Goal: Transaction & Acquisition: Subscribe to service/newsletter

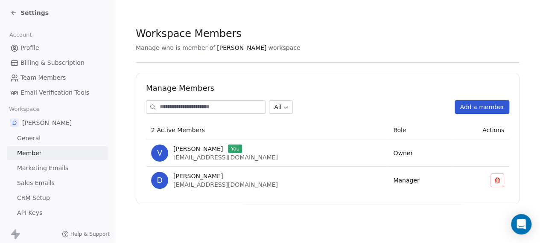
click at [80, 162] on link "Marketing Emails" at bounding box center [57, 168] width 101 height 14
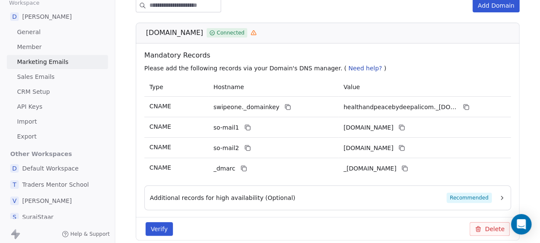
scroll to position [83, 0]
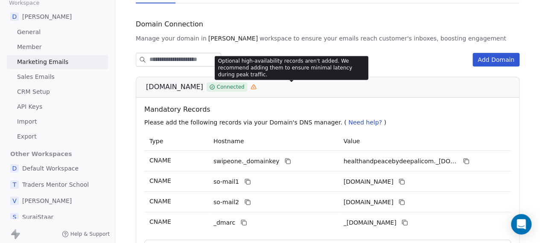
click at [256, 87] on icon at bounding box center [253, 87] width 6 height 6
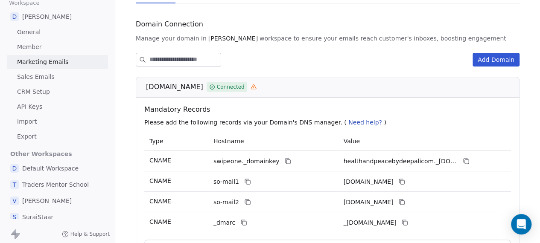
click at [253, 87] on icon at bounding box center [253, 87] width 0 height 1
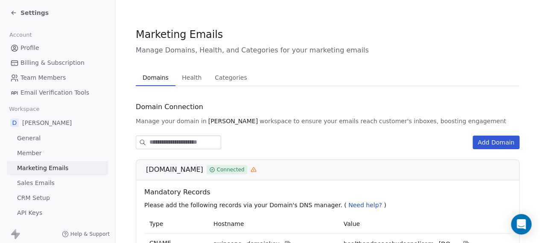
scroll to position [106, 0]
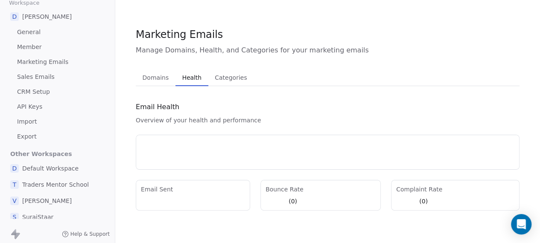
click at [183, 81] on span "Health" at bounding box center [192, 78] width 26 height 12
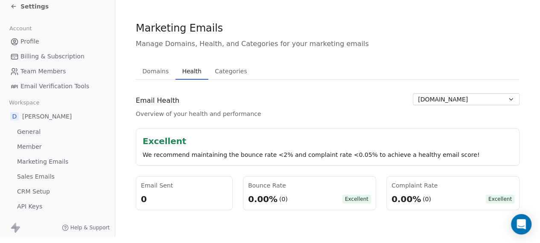
click at [36, 41] on link "Profile" at bounding box center [57, 42] width 101 height 14
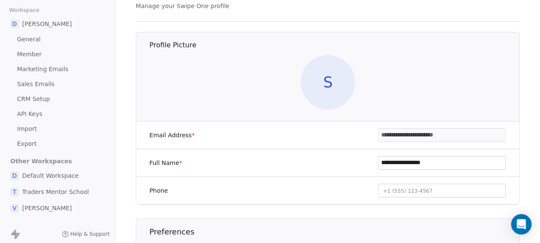
scroll to position [106, 0]
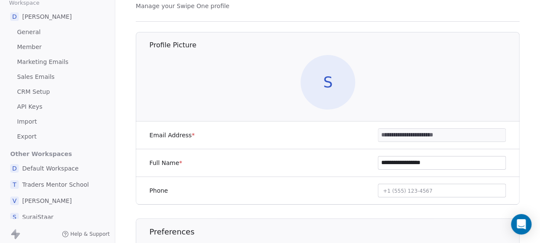
click at [42, 123] on link "Import" at bounding box center [57, 122] width 101 height 14
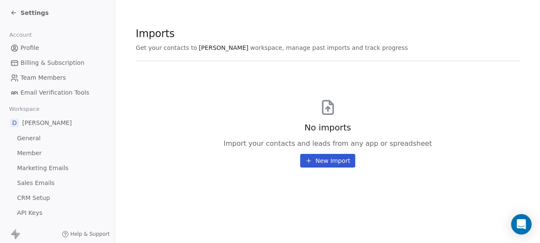
click at [328, 164] on button "New Import" at bounding box center [327, 161] width 55 height 14
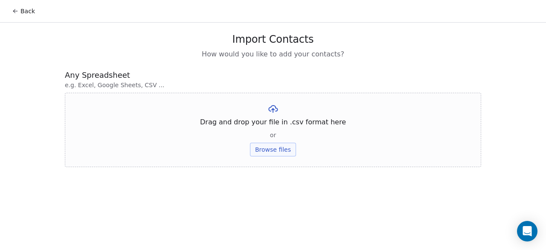
click at [272, 150] on button "Browse files" at bounding box center [273, 149] width 46 height 14
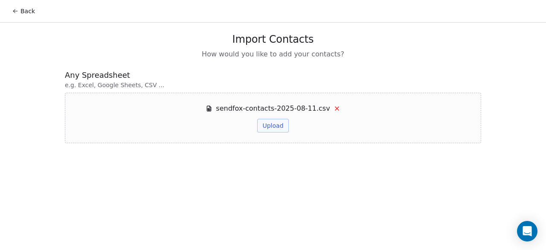
click at [286, 129] on button "Upload" at bounding box center [272, 126] width 31 height 14
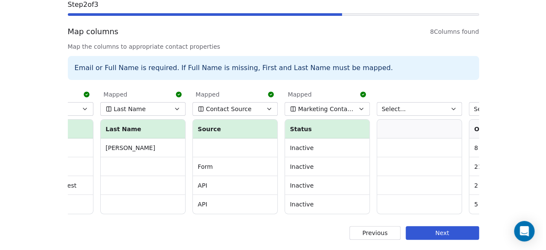
scroll to position [0, 176]
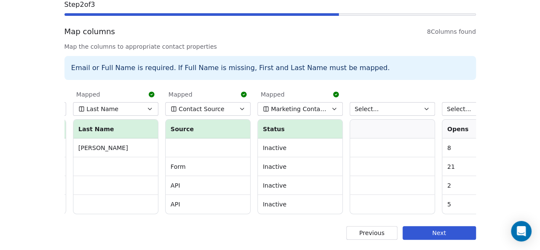
click at [321, 105] on span "Marketing Contact Status" at bounding box center [298, 109] width 55 height 9
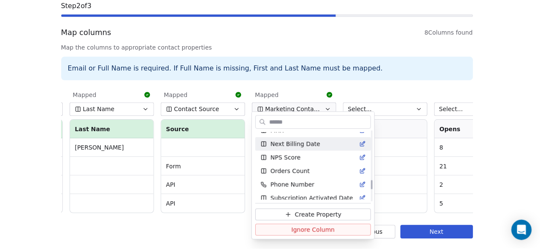
scroll to position [317, 0]
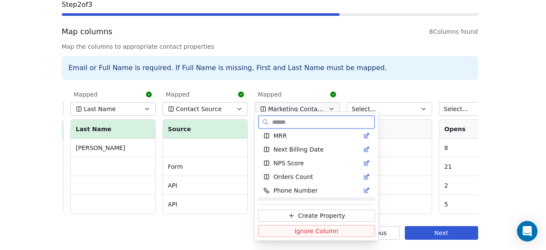
click at [317, 226] on span "Ignore Column" at bounding box center [317, 230] width 44 height 9
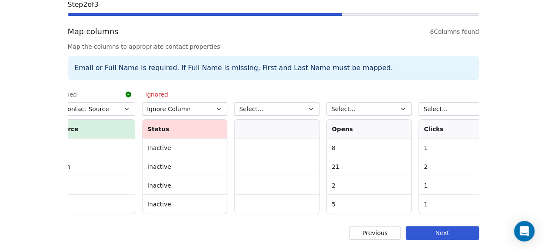
scroll to position [0, 314]
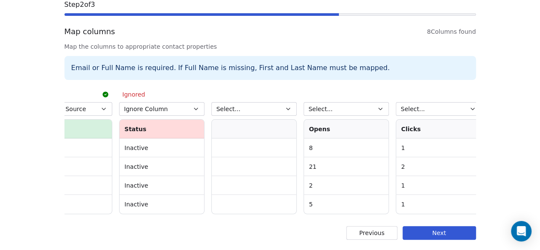
click at [365, 103] on button "Select..." at bounding box center [345, 109] width 85 height 14
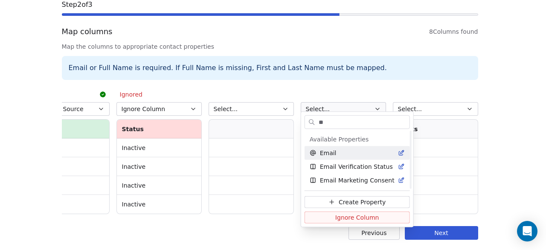
scroll to position [0, 0]
type input "*"
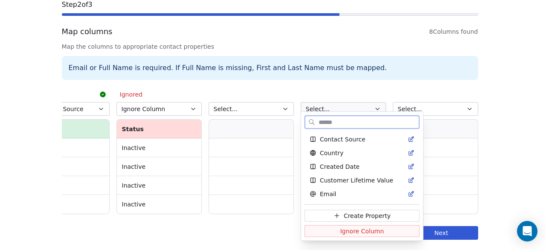
click at [358, 166] on div "Created Date" at bounding box center [362, 166] width 105 height 9
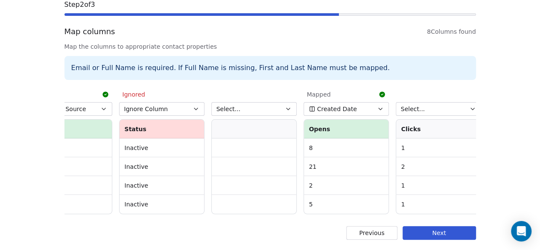
click at [356, 102] on button "Created Date" at bounding box center [345, 109] width 85 height 14
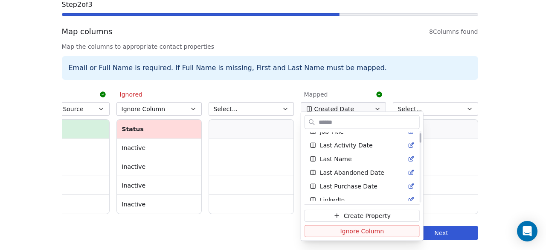
scroll to position [0, 0]
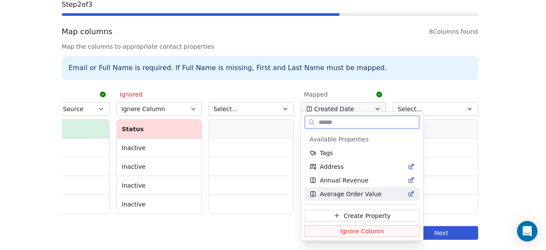
click at [355, 209] on button "Create Property" at bounding box center [362, 215] width 115 height 12
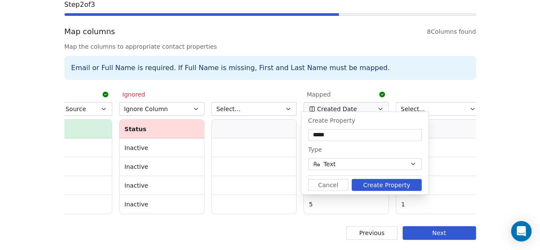
click at [312, 134] on input "*****" at bounding box center [365, 135] width 110 height 9
type input "**********"
click at [378, 182] on button "Create Property" at bounding box center [387, 185] width 70 height 12
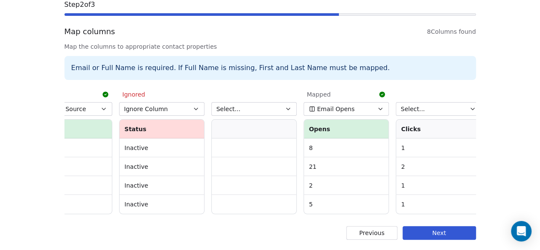
click at [469, 105] on icon "button" at bounding box center [472, 108] width 7 height 7
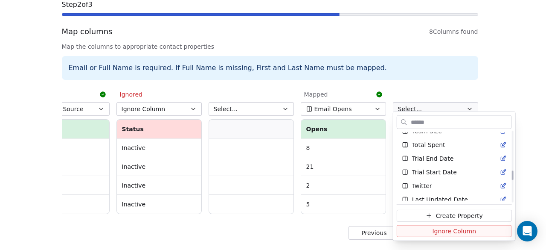
scroll to position [464, 0]
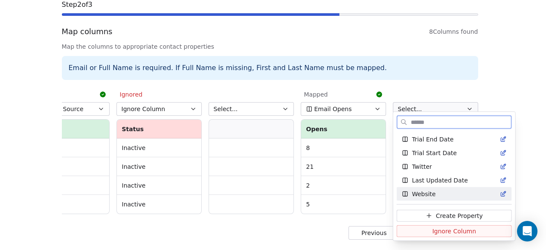
click at [450, 213] on span "Create Property" at bounding box center [459, 215] width 47 height 9
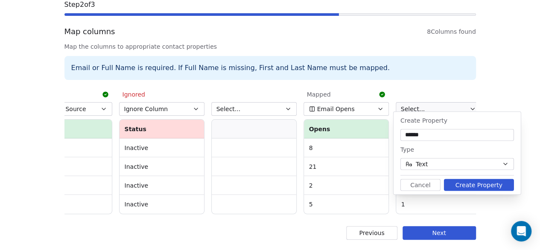
click at [404, 136] on input "******" at bounding box center [457, 135] width 110 height 9
type input "**********"
click at [467, 180] on button "Create Property" at bounding box center [479, 185] width 70 height 12
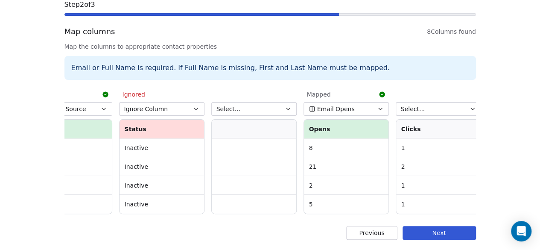
click at [455, 105] on button "Select..." at bounding box center [437, 109] width 85 height 14
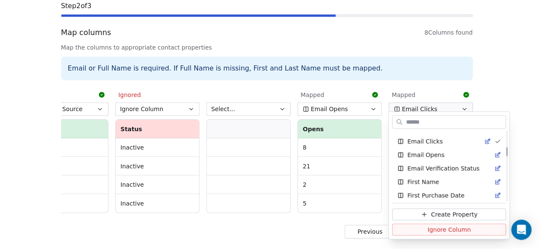
scroll to position [153, 0]
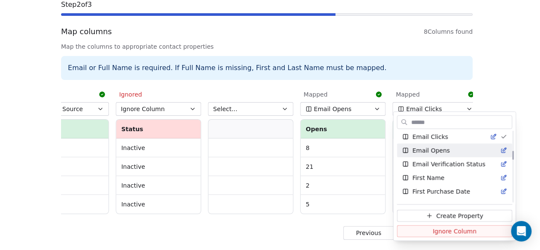
click at [499, 76] on html "Back Import Contacts Step 2 of 3 Map columns 8 Columns found Map the columns to…" at bounding box center [270, 97] width 540 height 306
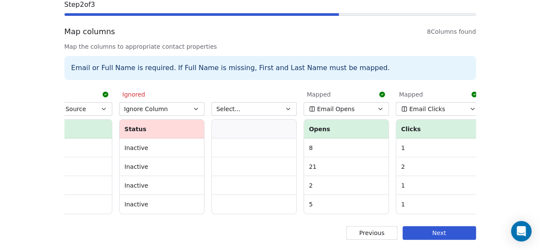
click at [444, 232] on button "Next" at bounding box center [438, 233] width 73 height 14
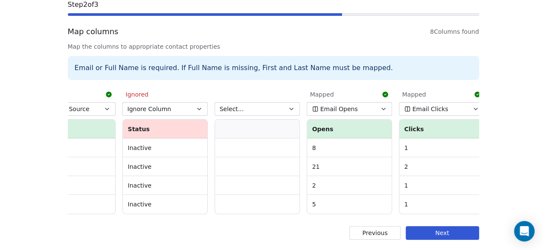
scroll to position [0, 0]
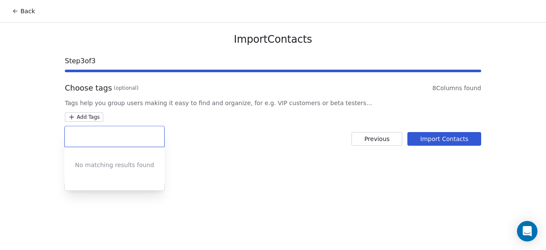
click at [97, 116] on html "Back Import Contacts Step 3 of 3 Choose tags (optional) 8 Columns found Tags he…" at bounding box center [273, 125] width 546 height 250
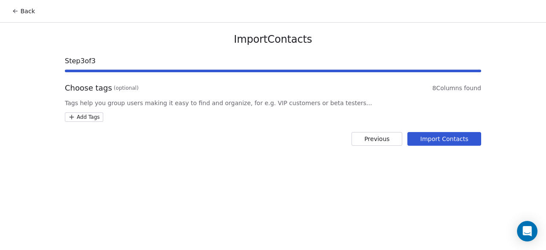
click at [207, 140] on html "Back Import Contacts Step 3 of 3 Choose tags (optional) 8 Columns found Tags he…" at bounding box center [273, 125] width 546 height 250
click at [448, 132] on button "Import Contacts" at bounding box center [444, 139] width 74 height 14
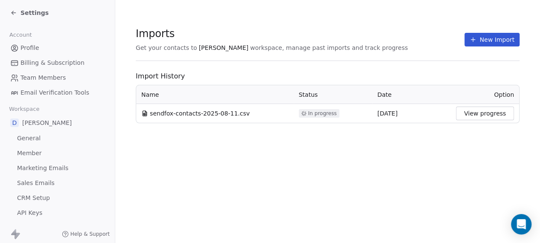
click at [12, 14] on icon at bounding box center [13, 12] width 7 height 7
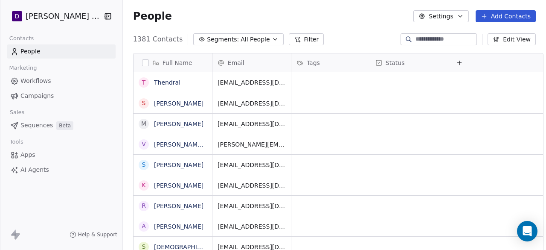
click at [456, 58] on button at bounding box center [459, 63] width 10 height 10
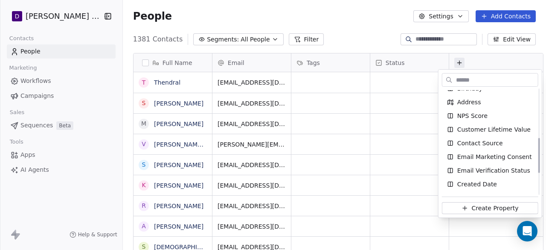
scroll to position [156, 0]
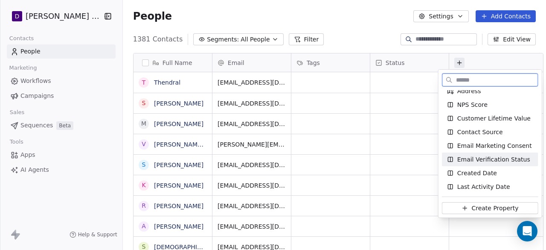
click at [478, 155] on span "Email Verification Status" at bounding box center [493, 159] width 73 height 9
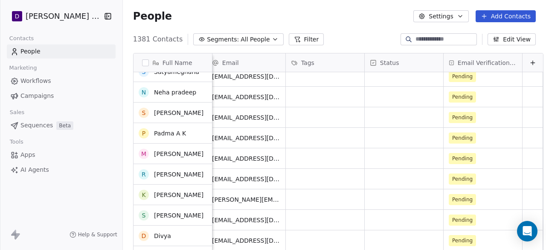
scroll to position [0, 0]
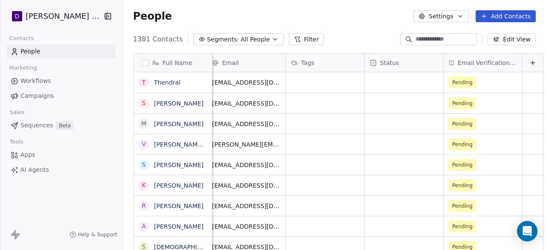
click at [516, 39] on button "Edit View" at bounding box center [512, 39] width 48 height 12
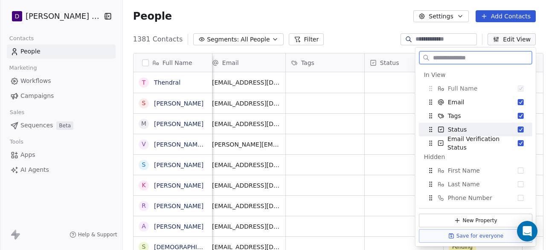
click at [518, 128] on button "Suggestions" at bounding box center [521, 129] width 6 height 6
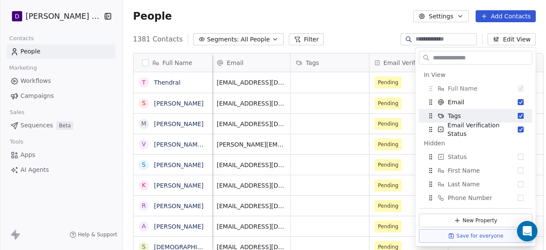
click at [365, 43] on div "1381 Contacts Segments: All People Filter Edit View" at bounding box center [334, 39] width 423 height 14
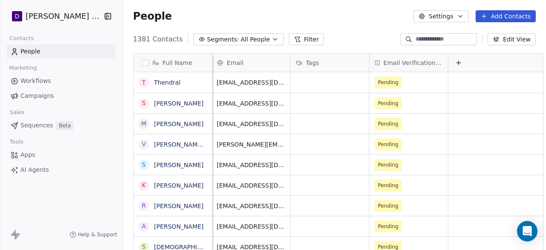
click at [51, 78] on link "Workflows" at bounding box center [61, 81] width 109 height 14
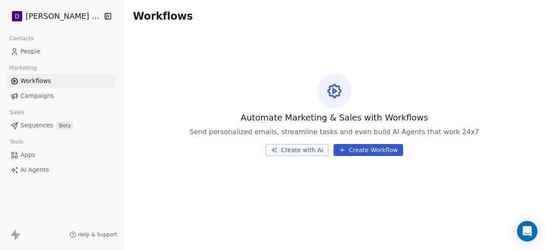
click at [48, 99] on span "Campaigns" at bounding box center [36, 95] width 33 height 9
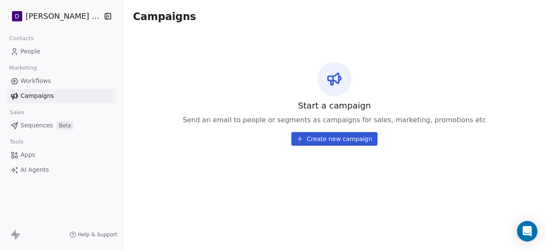
click at [341, 133] on button "Create new campaign" at bounding box center [334, 139] width 86 height 14
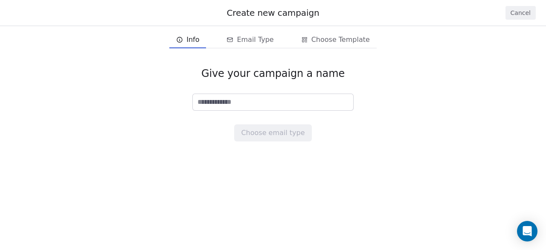
click at [512, 11] on button "Cancel" at bounding box center [521, 13] width 30 height 14
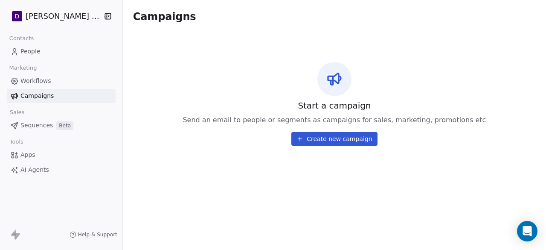
click at [49, 55] on link "People" at bounding box center [61, 51] width 109 height 14
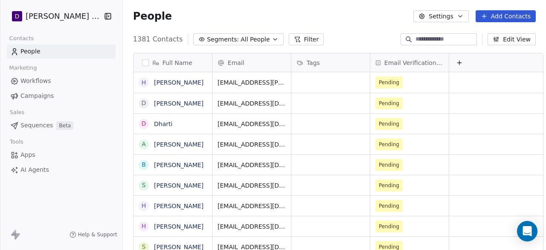
click at [498, 20] on button "Add Contacts" at bounding box center [506, 16] width 60 height 12
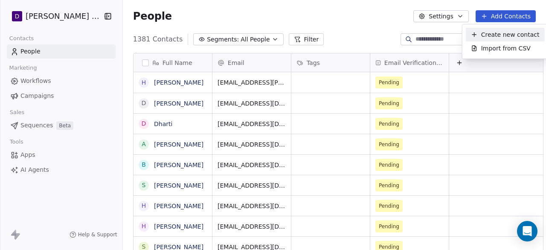
click at [480, 35] on div "Create new contact" at bounding box center [505, 34] width 69 height 9
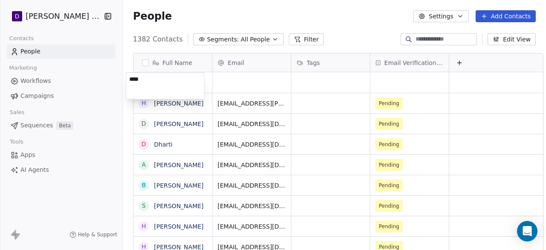
type textarea "*****"
click at [258, 90] on html "D Deepali Nutrition Contacts People Marketing Workflows Campaigns Sales Sequenc…" at bounding box center [273, 125] width 546 height 250
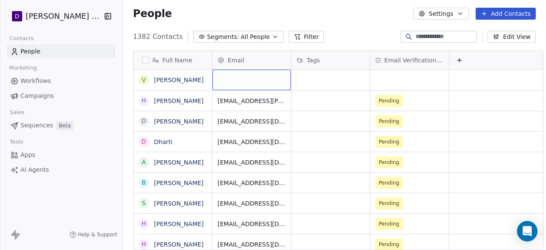
click at [259, 83] on div "grid" at bounding box center [251, 80] width 78 height 20
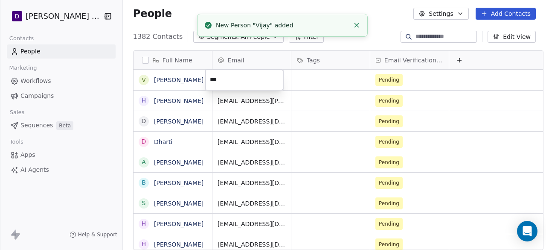
type input "**********"
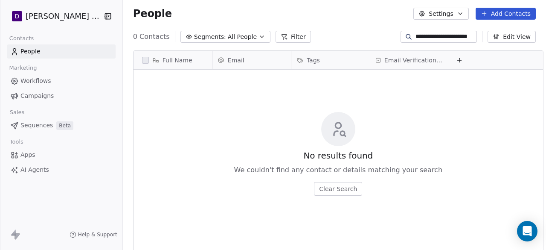
click at [167, 74] on div "No results found We couldn't find any contact or details matching your search C…" at bounding box center [339, 153] width 410 height 164
click at [49, 49] on link "People" at bounding box center [61, 51] width 109 height 14
click at [456, 34] on input "**********" at bounding box center [445, 36] width 60 height 9
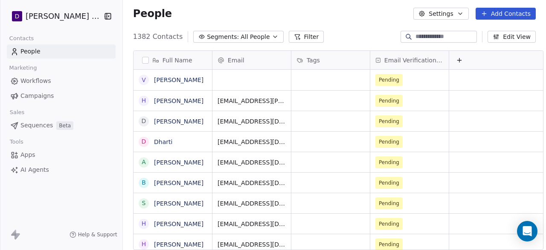
click at [325, 38] on div "1382 Contacts Segments: All People Filter Edit View" at bounding box center [334, 37] width 423 height 14
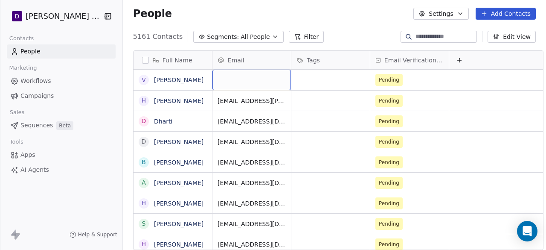
click at [244, 76] on div "grid" at bounding box center [251, 80] width 78 height 20
type input "**********"
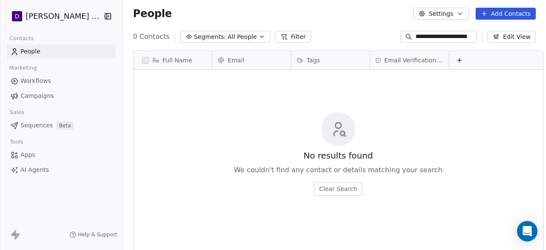
click at [426, 36] on input "**********" at bounding box center [445, 36] width 60 height 9
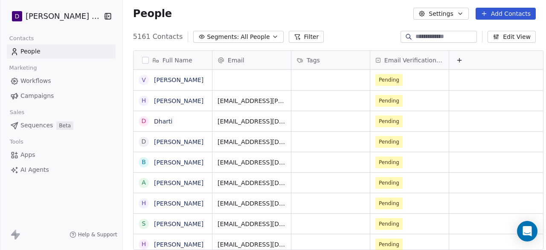
click at [358, 29] on html "D Deepali Nutrition Contacts People Marketing Workflows Campaigns Sales Sequenc…" at bounding box center [273, 125] width 546 height 250
click at [254, 86] on div "grid" at bounding box center [251, 80] width 78 height 20
type input "**********"
click at [297, 82] on html "D Deepali Nutrition Contacts People Marketing Workflows Campaigns Sales Sequenc…" at bounding box center [273, 125] width 546 height 250
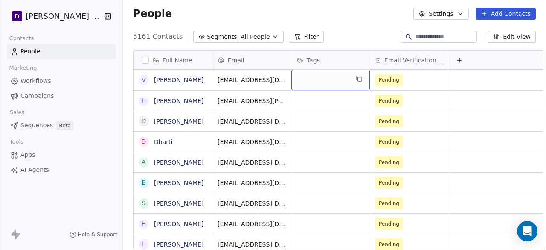
click at [322, 80] on div "grid" at bounding box center [330, 80] width 78 height 20
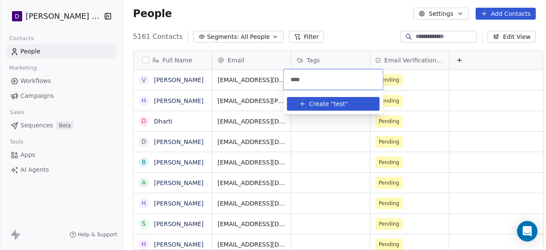
type input "****"
click at [324, 100] on span "Create "" at bounding box center [321, 103] width 24 height 9
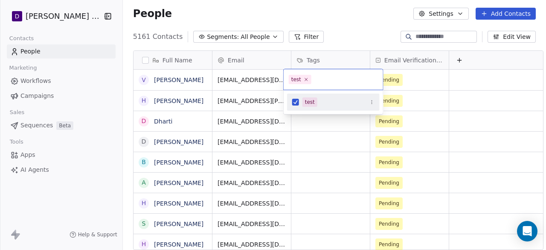
click at [352, 45] on html "D Deepali Nutrition Contacts People Marketing Workflows Campaigns Sales Sequenc…" at bounding box center [273, 125] width 546 height 250
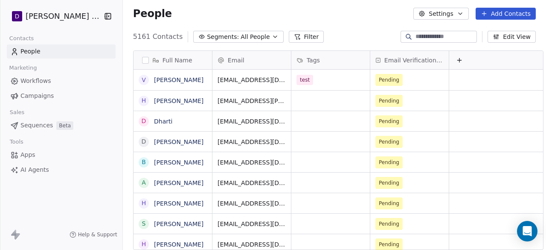
click at [419, 38] on input at bounding box center [445, 36] width 60 height 9
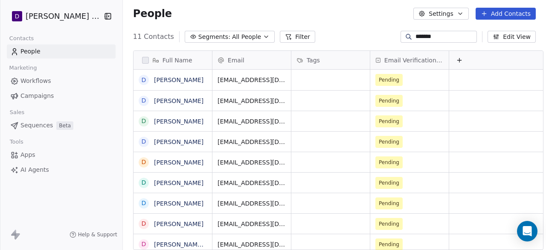
scroll to position [213, 424]
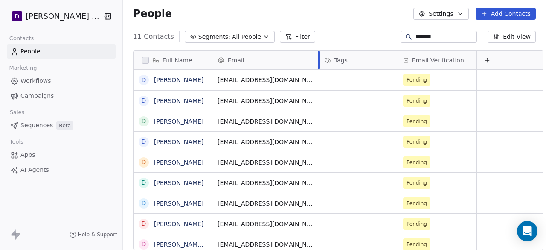
drag, startPoint x: 283, startPoint y: 61, endPoint x: 326, endPoint y: 59, distance: 43.1
click at [320, 59] on div at bounding box center [319, 60] width 2 height 18
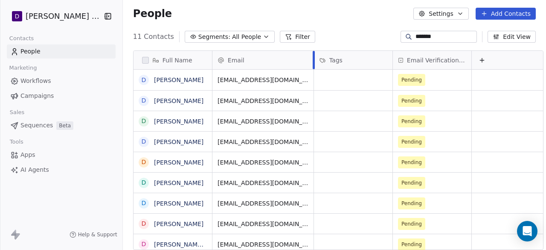
drag, startPoint x: 326, startPoint y: 59, endPoint x: 305, endPoint y: 64, distance: 21.1
click at [313, 64] on div at bounding box center [314, 60] width 2 height 18
type input "*******"
click at [501, 17] on button "Add Contacts" at bounding box center [506, 14] width 60 height 12
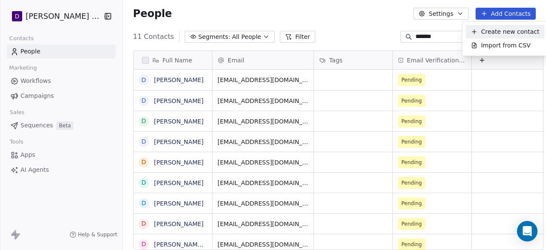
click at [492, 34] on span "Create new contact" at bounding box center [510, 31] width 58 height 9
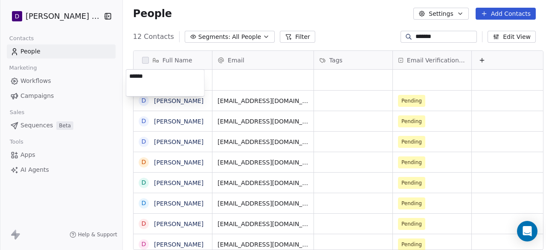
type textarea "*******"
click at [242, 84] on html "D Deepali Nutrition Contacts People Marketing Workflows Campaigns Sales Sequenc…" at bounding box center [273, 125] width 546 height 250
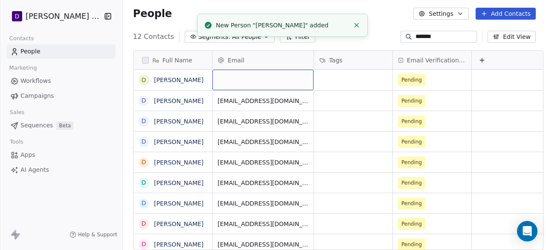
click at [245, 84] on div "grid" at bounding box center [262, 80] width 101 height 20
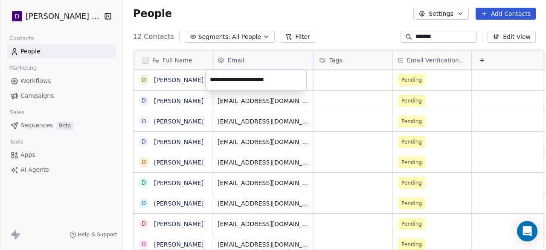
type input "**********"
click at [341, 87] on html "D Deepali Nutrition Contacts People Marketing Workflows Campaigns Sales Sequenc…" at bounding box center [273, 125] width 546 height 250
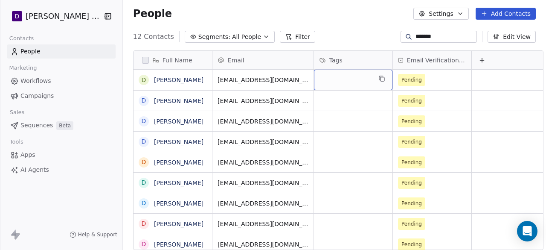
click at [341, 82] on div "grid" at bounding box center [353, 80] width 78 height 20
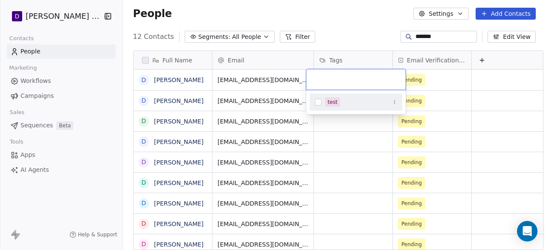
click at [321, 104] on button "Suggestions" at bounding box center [318, 102] width 7 height 7
click at [356, 41] on html "D Deepali Nutrition Contacts People Marketing Workflows Campaigns Sales Sequenc…" at bounding box center [273, 125] width 546 height 250
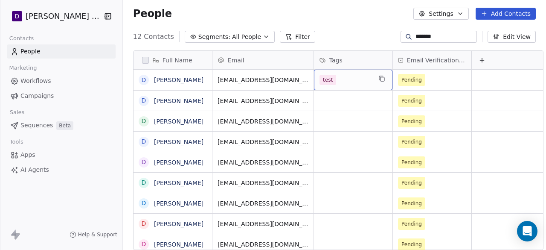
click at [320, 79] on span "test" at bounding box center [328, 80] width 17 height 10
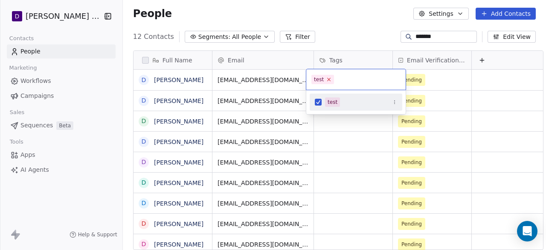
click at [330, 78] on icon at bounding box center [329, 79] width 6 height 6
click at [321, 165] on html "D Deepali Nutrition Contacts People Marketing Workflows Campaigns Sales Sequenc…" at bounding box center [273, 125] width 546 height 250
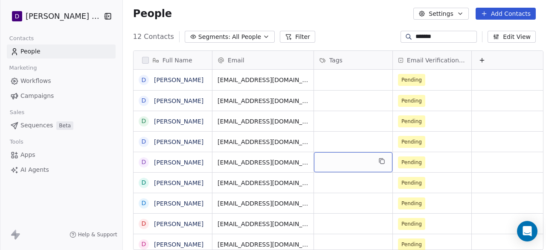
click at [321, 165] on div "grid" at bounding box center [353, 162] width 78 height 20
click at [319, 162] on div "grid" at bounding box center [353, 162] width 78 height 20
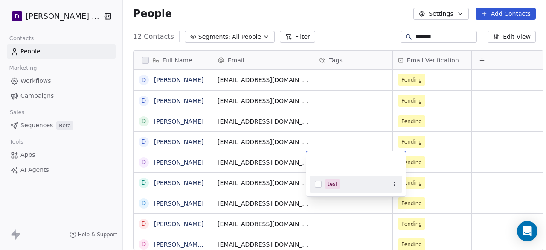
click at [319, 180] on button "Suggestions" at bounding box center [318, 183] width 7 height 7
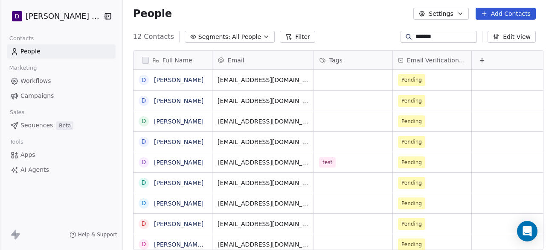
click at [249, 164] on html "D Deepali Nutrition Contacts People Marketing Workflows Campaigns Sales Sequenc…" at bounding box center [273, 125] width 546 height 250
click at [31, 92] on span "Campaigns" at bounding box center [36, 95] width 33 height 9
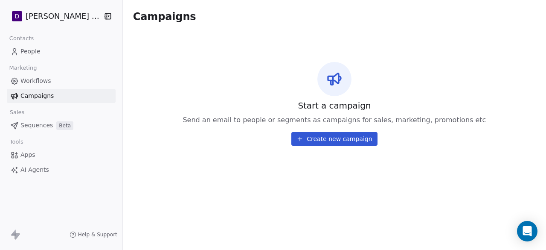
click at [34, 55] on span "People" at bounding box center [30, 51] width 20 height 9
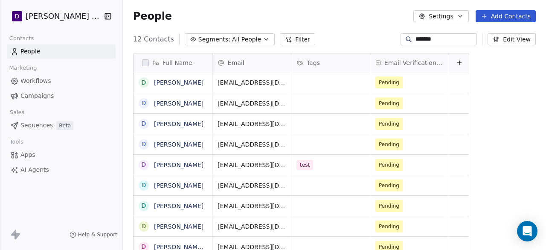
scroll to position [213, 424]
click at [454, 35] on input "*******" at bounding box center [445, 39] width 60 height 9
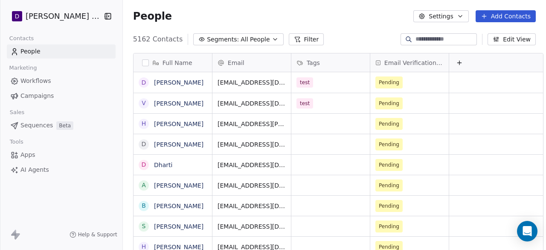
click at [366, 31] on div "People Settings Add Contacts" at bounding box center [334, 16] width 423 height 32
click at [32, 96] on span "Campaigns" at bounding box center [36, 95] width 33 height 9
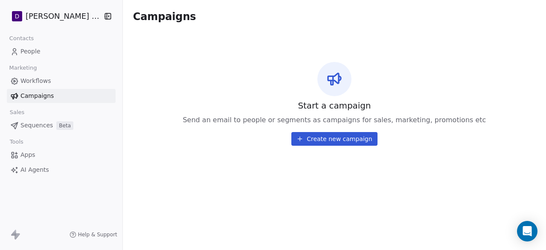
click at [298, 140] on icon at bounding box center [299, 138] width 7 height 7
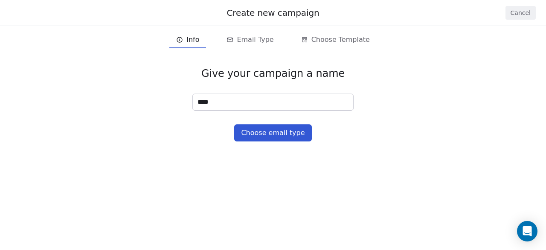
type input "****"
click at [270, 127] on button "Choose email type" at bounding box center [272, 132] width 77 height 17
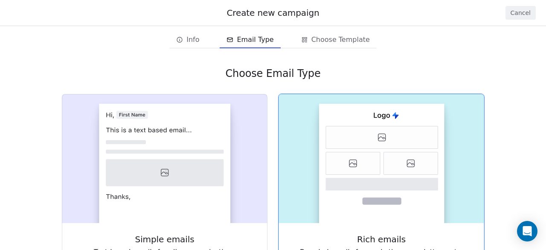
click at [336, 151] on rect at bounding box center [381, 163] width 125 height 119
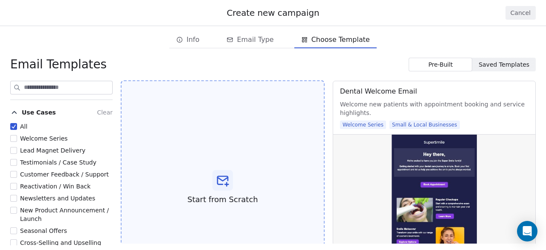
click at [226, 153] on div "Start from Scratch" at bounding box center [223, 187] width 204 height 215
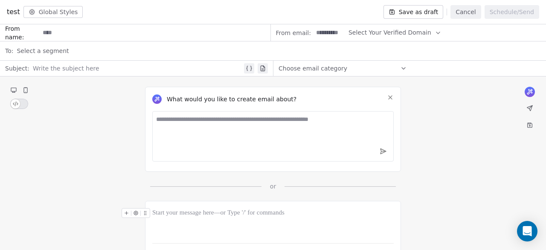
click at [105, 67] on div at bounding box center [137, 68] width 209 height 10
paste div
click at [102, 53] on div "Select a segment" at bounding box center [279, 50] width 524 height 19
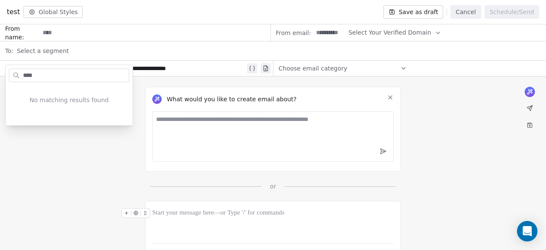
type input "****"
click at [107, 52] on div "Select a segment" at bounding box center [279, 50] width 524 height 19
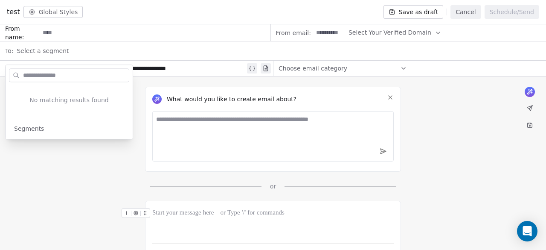
click at [162, 54] on div "Select a segment" at bounding box center [279, 50] width 524 height 19
click at [122, 27] on input at bounding box center [155, 33] width 230 height 16
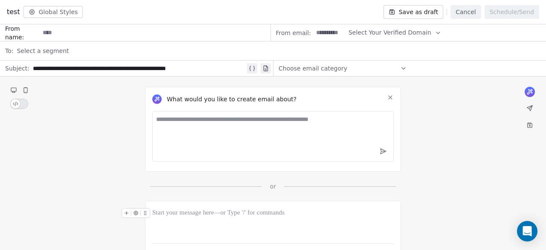
click at [120, 30] on input at bounding box center [155, 33] width 230 height 16
click at [357, 35] on span "Select Your Verified Domain" at bounding box center [390, 32] width 83 height 9
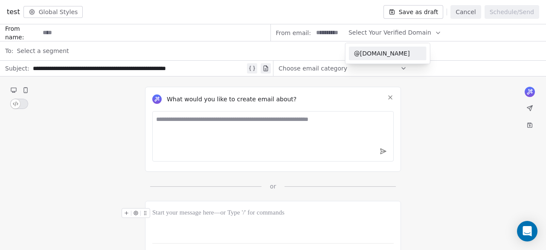
click at [374, 50] on span "@[DOMAIN_NAME]" at bounding box center [387, 53] width 67 height 9
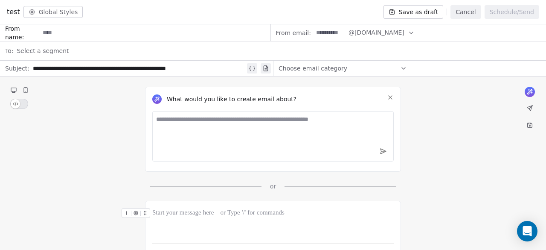
click at [329, 34] on input at bounding box center [329, 33] width 33 height 16
type input "*******"
click at [189, 50] on div "Select a segment" at bounding box center [279, 50] width 524 height 19
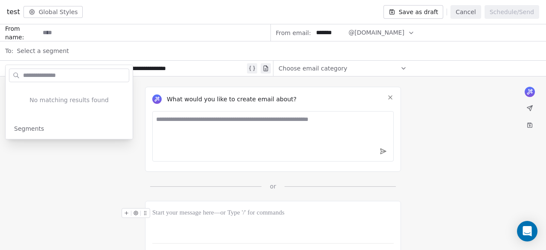
click at [43, 49] on span "Select a segment" at bounding box center [43, 50] width 52 height 9
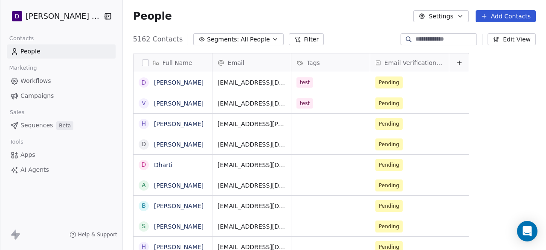
scroll to position [213, 424]
click at [207, 43] on span "Segments:" at bounding box center [223, 39] width 32 height 9
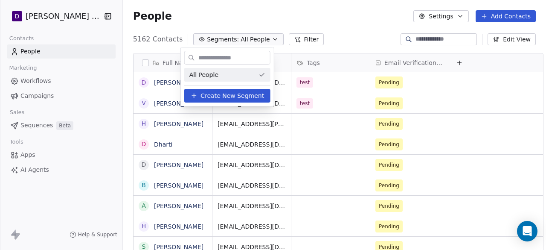
click at [282, 41] on html "D Deepali Nutrition Contacts People Marketing Workflows Campaigns Sales Sequenc…" at bounding box center [273, 125] width 546 height 250
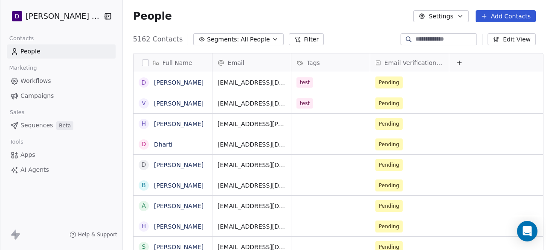
click at [298, 41] on icon at bounding box center [299, 41] width 2 height 0
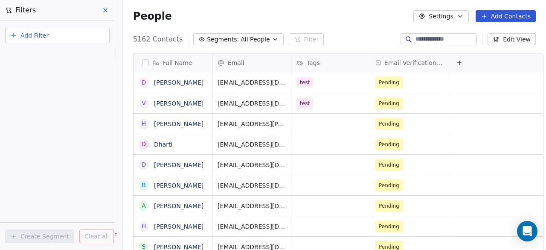
click at [53, 42] on button "Add Filter" at bounding box center [57, 35] width 105 height 15
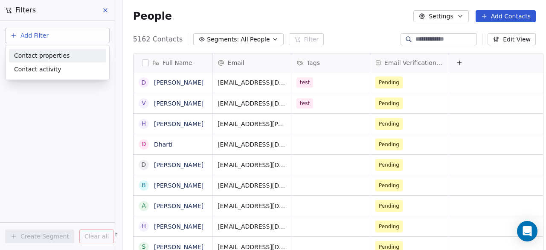
click at [54, 58] on span "Contact properties" at bounding box center [41, 55] width 55 height 9
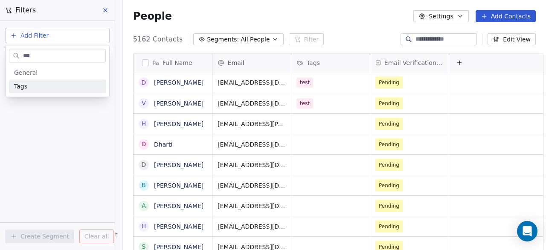
type input "***"
click at [39, 88] on div "Tags" at bounding box center [57, 86] width 87 height 9
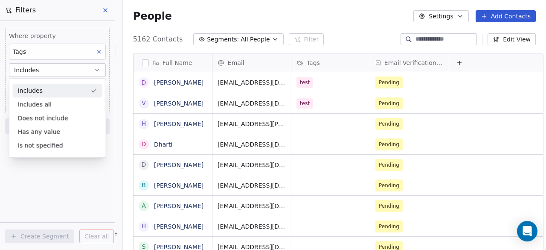
click at [48, 93] on div "Includes" at bounding box center [58, 91] width 90 height 14
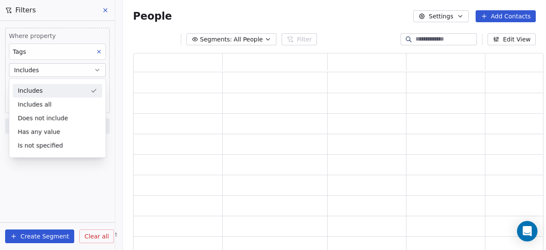
scroll to position [192, 404]
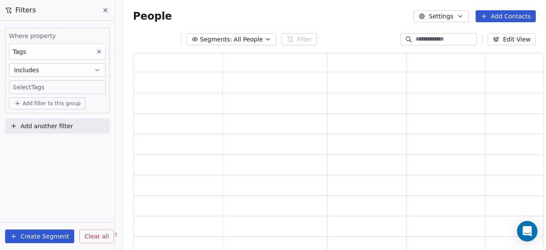
click at [53, 91] on body "D Deepali Nutrition Contacts People Marketing Workflows Campaigns Sales Sequenc…" at bounding box center [273, 125] width 546 height 250
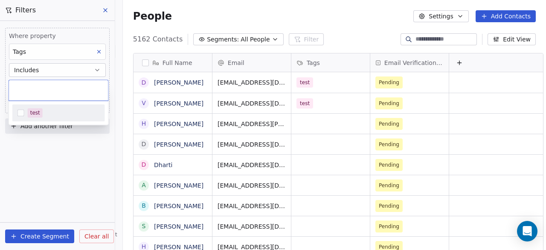
scroll to position [213, 424]
click at [44, 107] on div "test" at bounding box center [58, 113] width 93 height 14
click at [50, 233] on html "D Deepali Nutrition Contacts People Marketing Workflows Campaigns Sales Sequenc…" at bounding box center [273, 125] width 546 height 250
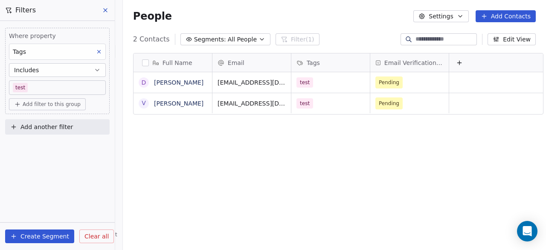
click at [49, 238] on button "Create Segment" at bounding box center [39, 236] width 69 height 14
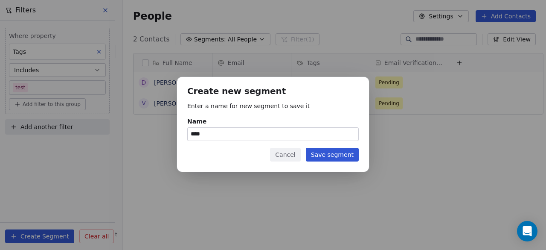
type input "****"
click at [333, 152] on button "Save segment" at bounding box center [332, 155] width 53 height 14
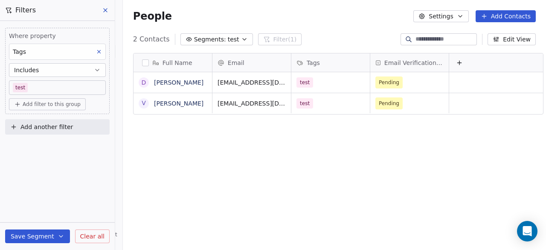
click at [106, 9] on icon at bounding box center [105, 10] width 7 height 7
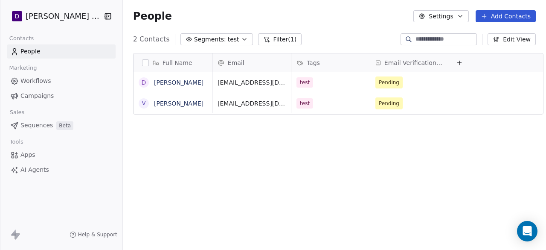
scroll to position [6, 0]
click at [209, 41] on span "Segments:" at bounding box center [210, 39] width 32 height 9
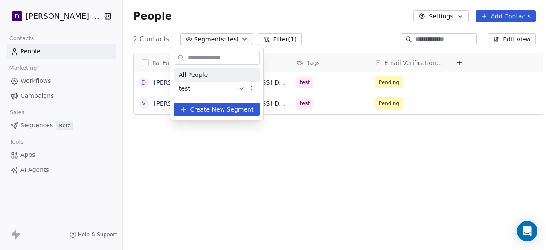
click at [211, 78] on div "All People" at bounding box center [217, 75] width 86 height 14
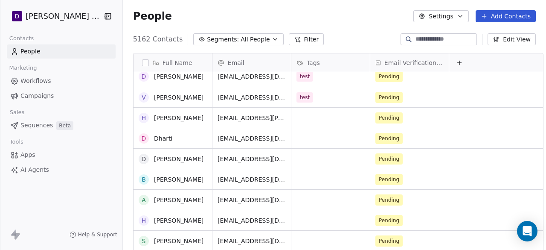
scroll to position [0, 0]
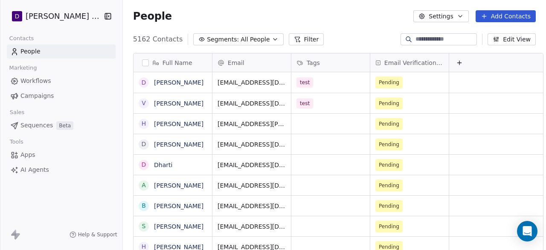
click at [217, 43] on span "Segments:" at bounding box center [223, 39] width 32 height 9
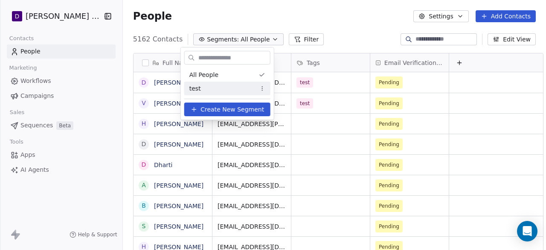
click at [211, 106] on span "Create New Segment" at bounding box center [232, 109] width 64 height 9
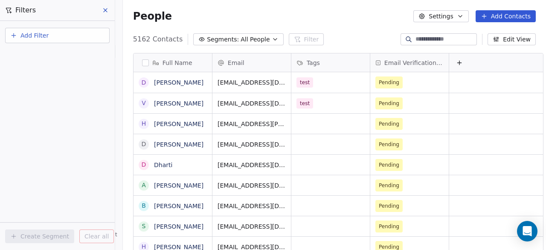
click at [83, 36] on button "Add Filter" at bounding box center [57, 35] width 105 height 15
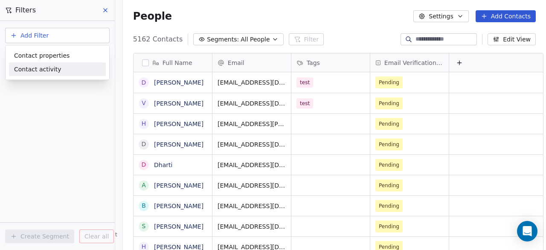
click at [82, 65] on div "Contact activity" at bounding box center [57, 69] width 87 height 9
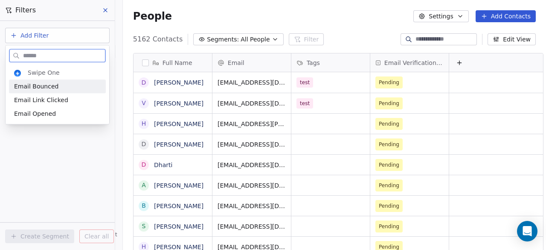
click at [84, 84] on div "Email Bounced" at bounding box center [57, 86] width 87 height 9
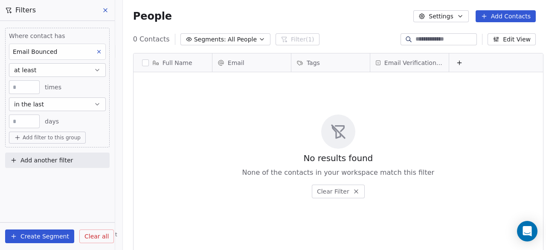
scroll to position [213, 424]
click at [74, 68] on button "at least" at bounding box center [57, 70] width 97 height 14
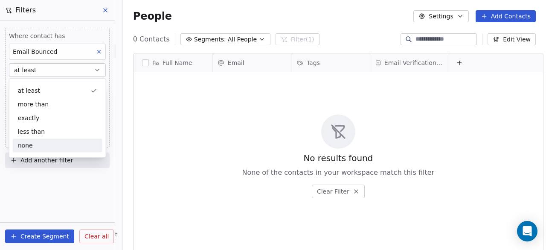
click at [55, 140] on div "none" at bounding box center [58, 145] width 90 height 14
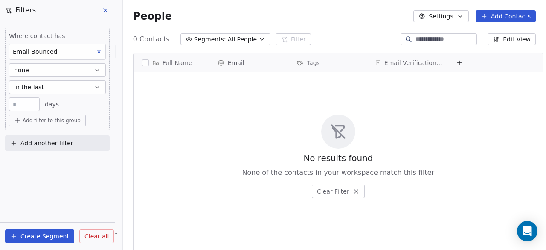
click at [55, 140] on span "Add another filter" at bounding box center [46, 143] width 52 height 9
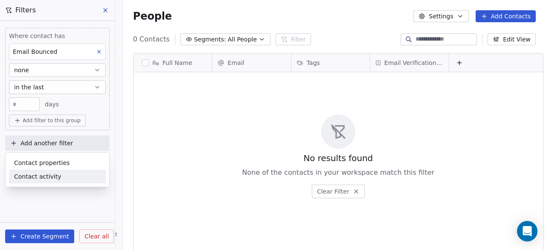
click at [63, 205] on html "D Deepali Nutrition Contacts People Marketing Workflows Campaigns Sales Sequenc…" at bounding box center [273, 125] width 546 height 250
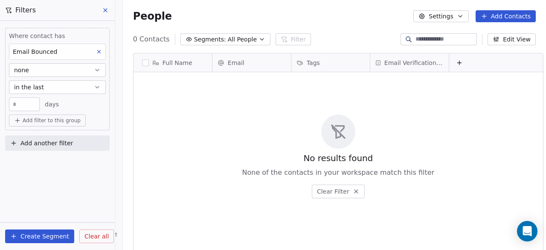
click at [101, 51] on icon at bounding box center [99, 52] width 6 height 6
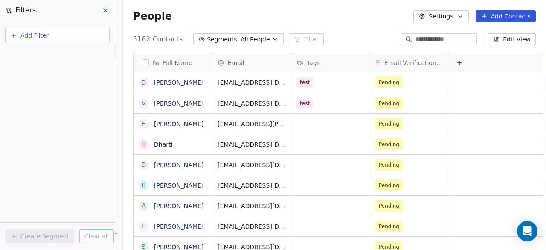
scroll to position [6, 0]
click at [142, 60] on button "button" at bounding box center [145, 62] width 7 height 7
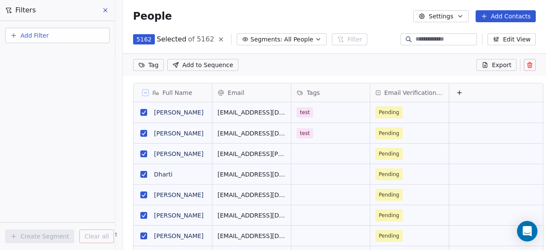
scroll to position [183, 424]
click at [140, 110] on button "grid" at bounding box center [143, 112] width 7 height 7
click at [140, 130] on button "grid" at bounding box center [143, 133] width 7 height 7
click at [144, 67] on html "D Deepali Nutrition Contacts People Marketing Workflows Campaigns Sales Sequenc…" at bounding box center [273, 125] width 546 height 250
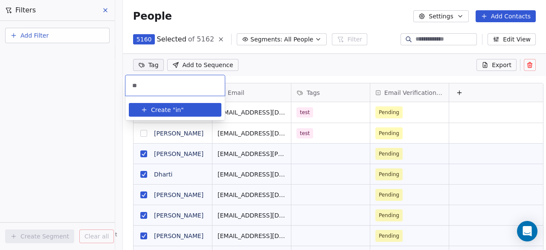
type input "*"
type input "****"
click at [152, 104] on button "Create " dead "" at bounding box center [175, 110] width 82 height 14
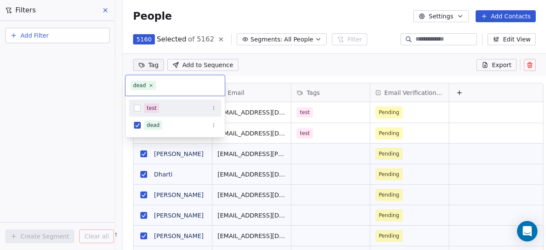
scroll to position [213, 424]
click at [257, 70] on html "D Deepali Nutrition Contacts People Marketing Workflows Campaigns Sales Sequenc…" at bounding box center [273, 125] width 546 height 250
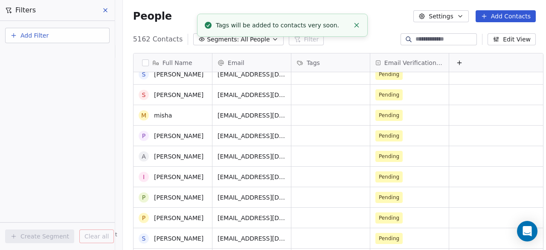
scroll to position [99, 0]
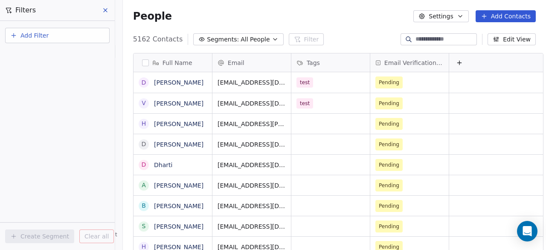
click at [142, 64] on button "button" at bounding box center [145, 62] width 7 height 7
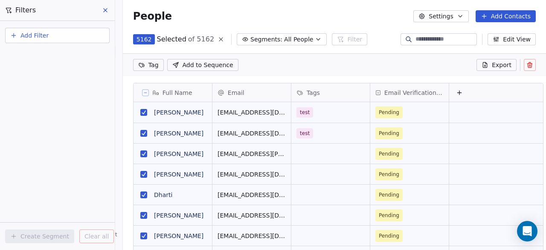
scroll to position [0, 0]
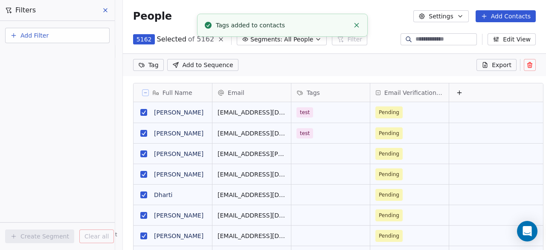
click at [143, 93] on icon at bounding box center [145, 92] width 4 height 4
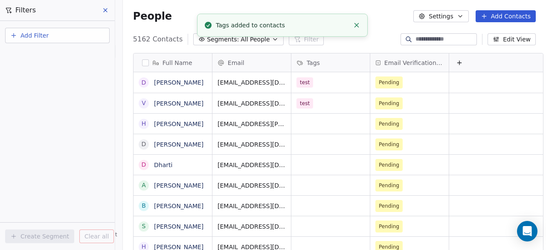
scroll to position [7, 7]
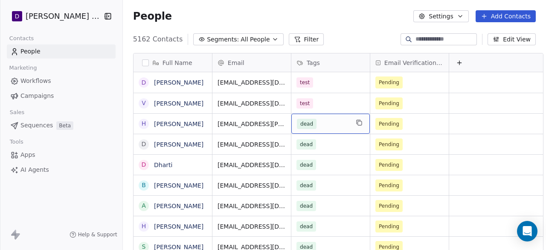
click at [299, 121] on span "dead" at bounding box center [307, 124] width 20 height 10
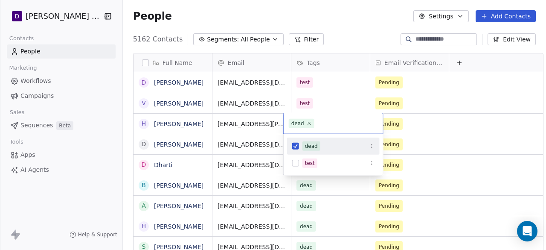
click at [370, 145] on icon "Suggestions" at bounding box center [371, 145] width 5 height 5
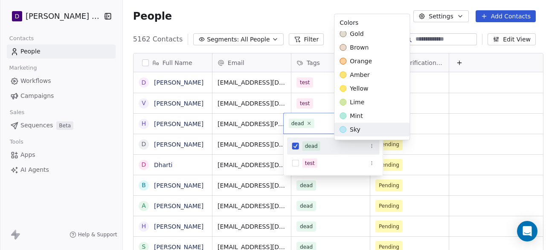
click at [311, 142] on html "D [PERSON_NAME] Nutrition Contacts People Marketing Workflows Campaigns Sales S…" at bounding box center [273, 125] width 546 height 250
click at [311, 142] on div "dead" at bounding box center [311, 146] width 13 height 8
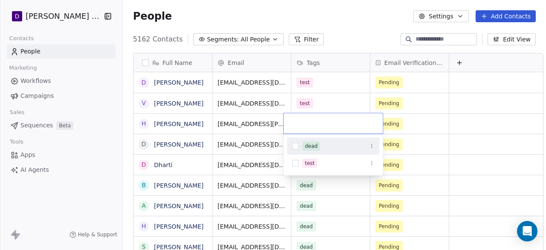
click at [311, 142] on div "dead" at bounding box center [311, 146] width 13 height 8
click at [136, 61] on html "D [PERSON_NAME] Nutrition Contacts People Marketing Workflows Campaigns Sales S…" at bounding box center [273, 125] width 546 height 250
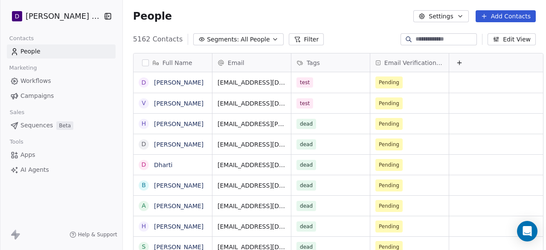
click at [142, 61] on button "button" at bounding box center [145, 62] width 7 height 7
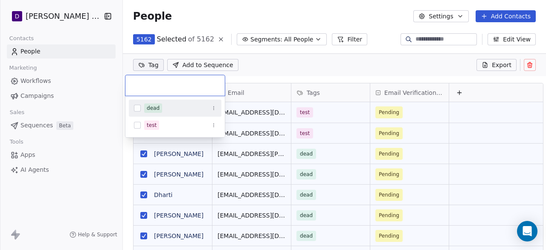
click at [141, 69] on html "D [PERSON_NAME] Nutrition Contacts People Marketing Workflows Campaigns Sales S…" at bounding box center [273, 125] width 546 height 250
click at [212, 110] on button "Suggestions" at bounding box center [213, 108] width 9 height 9
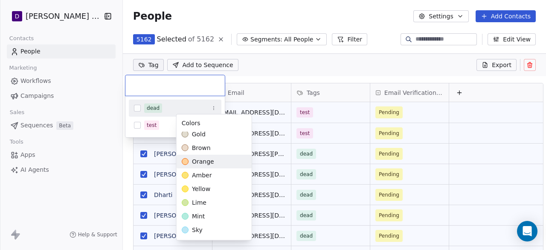
click at [137, 108] on html "D [PERSON_NAME] Nutrition Contacts People Marketing Workflows Campaigns Sales S…" at bounding box center [273, 125] width 546 height 250
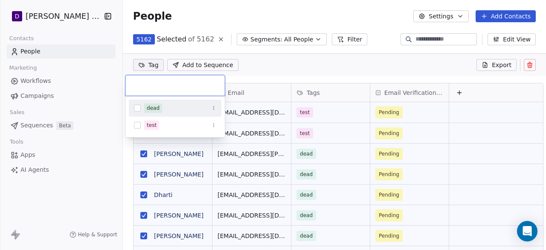
click at [212, 107] on icon "Suggestions" at bounding box center [213, 107] width 5 height 5
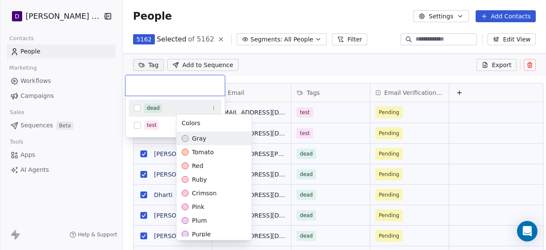
click at [247, 70] on html "D [PERSON_NAME] Nutrition Contacts People Marketing Workflows Campaigns Sales S…" at bounding box center [273, 125] width 546 height 250
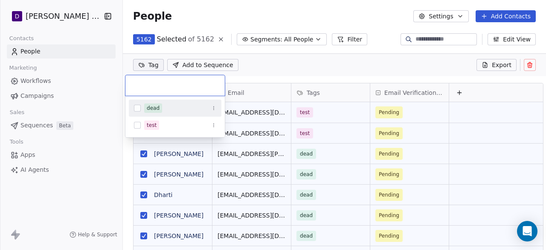
click at [247, 70] on html "D [PERSON_NAME] Nutrition Contacts People Marketing Workflows Campaigns Sales S…" at bounding box center [273, 125] width 546 height 250
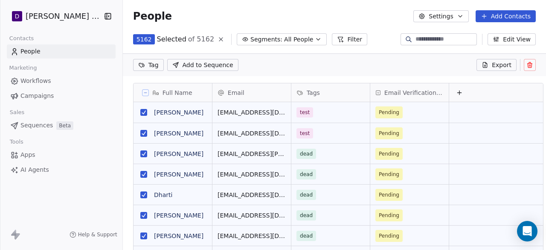
click at [143, 90] on icon at bounding box center [145, 92] width 4 height 4
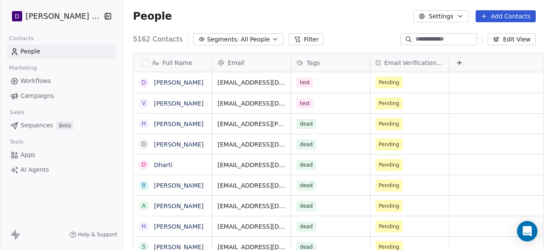
click at [142, 60] on button "button" at bounding box center [145, 62] width 7 height 7
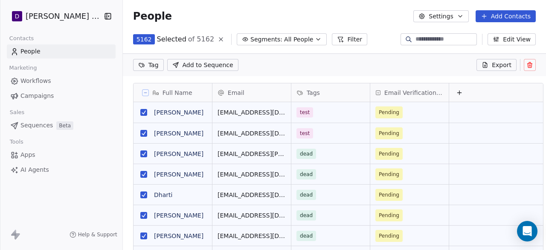
click at [139, 61] on html "D [PERSON_NAME] Nutrition Contacts People Marketing Workflows Campaigns Sales S…" at bounding box center [273, 125] width 546 height 250
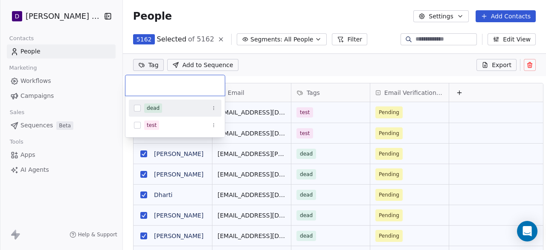
click at [134, 105] on button "Suggestions" at bounding box center [137, 108] width 7 height 7
click at [242, 78] on html "D [PERSON_NAME] Nutrition Contacts People Marketing Workflows Campaigns Sales S…" at bounding box center [273, 125] width 546 height 250
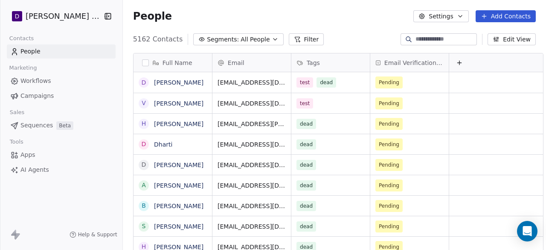
click at [219, 35] on span "Segments:" at bounding box center [223, 39] width 32 height 9
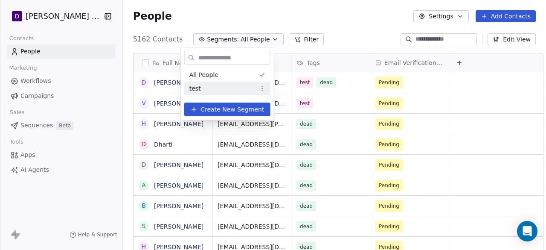
click at [215, 107] on span "Create New Segment" at bounding box center [232, 109] width 64 height 9
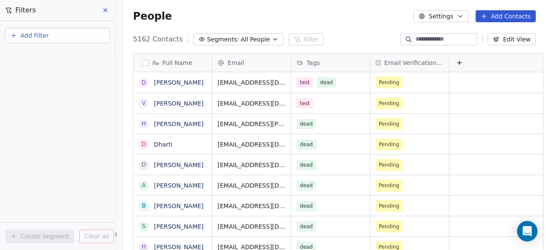
click at [73, 40] on button "Add Filter" at bounding box center [57, 35] width 105 height 15
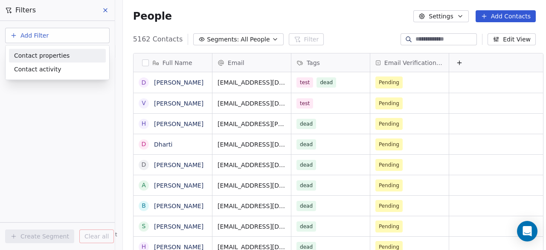
click at [69, 52] on div "Contact properties" at bounding box center [57, 55] width 87 height 9
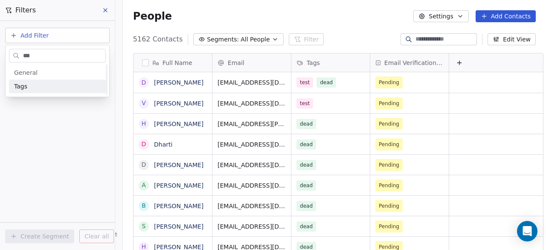
type input "***"
click at [50, 89] on div "Tags" at bounding box center [57, 86] width 87 height 9
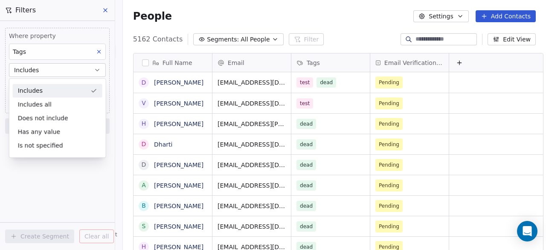
click at [61, 91] on div "Includes" at bounding box center [58, 91] width 90 height 14
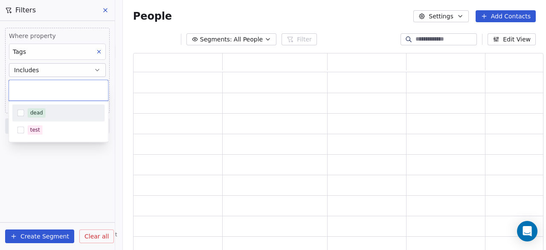
click at [66, 88] on body "D [PERSON_NAME] Nutrition Contacts People Marketing Workflows Campaigns Sales S…" at bounding box center [273, 125] width 546 height 250
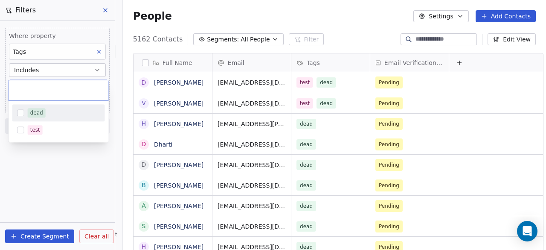
click at [41, 111] on div "dead" at bounding box center [36, 113] width 13 height 8
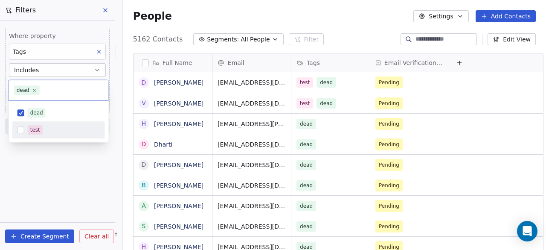
click at [35, 235] on html "D [PERSON_NAME] Nutrition Contacts People Marketing Workflows Campaigns Sales S…" at bounding box center [273, 125] width 546 height 250
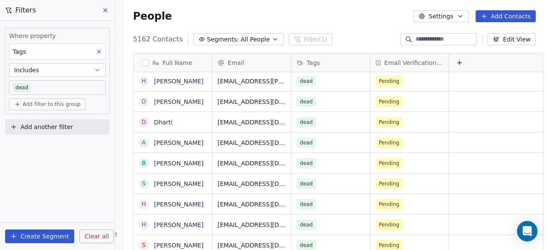
click at [105, 15] on button at bounding box center [105, 10] width 13 height 12
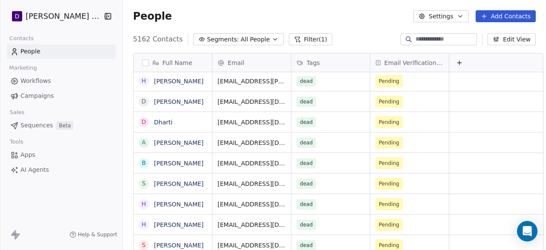
click at [241, 41] on span "All People" at bounding box center [255, 39] width 29 height 9
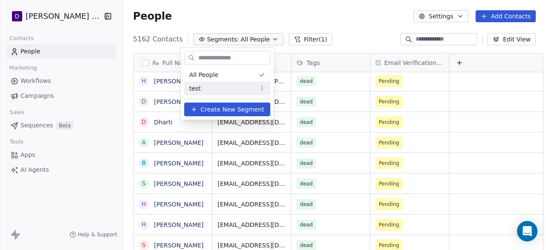
click at [215, 104] on button "Create New Segment" at bounding box center [227, 109] width 86 height 14
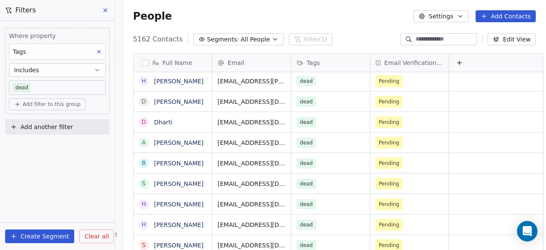
click at [47, 241] on button "Create Segment" at bounding box center [39, 236] width 69 height 14
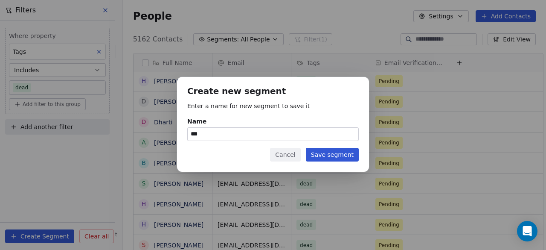
type input "***"
click at [336, 155] on button "Save segment" at bounding box center [332, 155] width 53 height 14
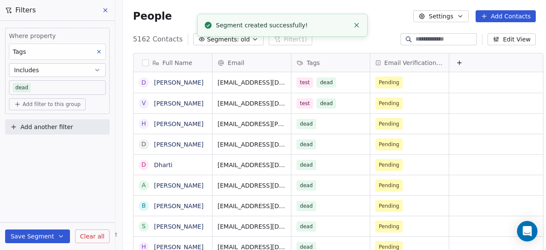
click at [380, 35] on div "5162 Contacts Segments: old Filter (1) Edit View" at bounding box center [334, 39] width 423 height 14
click at [235, 44] on button "Segments: old" at bounding box center [228, 39] width 70 height 12
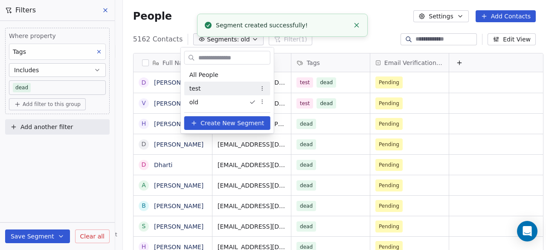
click at [210, 82] on div "test" at bounding box center [227, 88] width 86 height 14
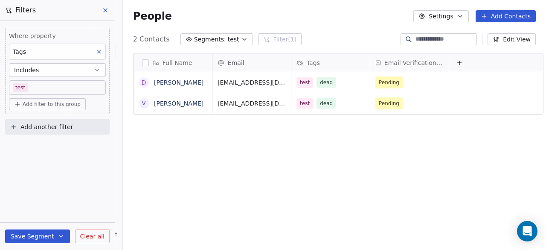
scroll to position [213, 424]
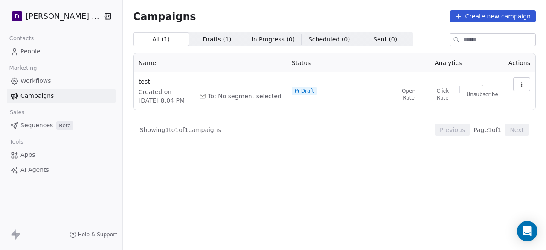
click at [516, 83] on button "button" at bounding box center [521, 84] width 17 height 14
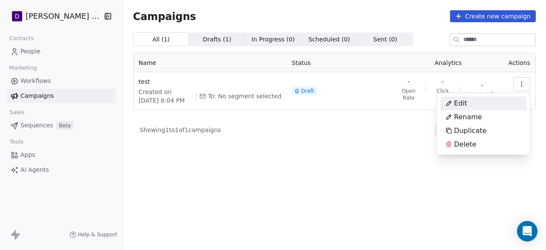
click at [482, 100] on div "Edit" at bounding box center [483, 103] width 86 height 14
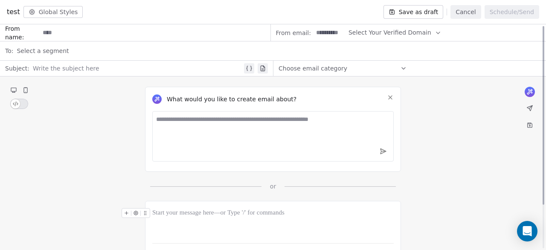
click at [317, 33] on input at bounding box center [329, 33] width 33 height 16
type input "*******"
click at [356, 66] on div "Choose email category" at bounding box center [343, 68] width 128 height 14
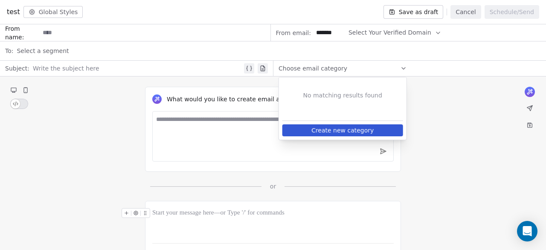
click at [338, 127] on button "Create new category" at bounding box center [342, 130] width 121 height 12
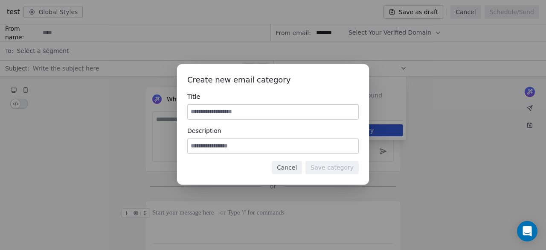
click at [308, 115] on input at bounding box center [273, 112] width 171 height 15
type input "*"
type input "******"
click at [315, 150] on input at bounding box center [273, 146] width 171 height 15
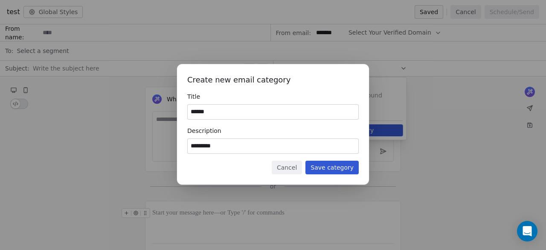
type input "*********"
click at [346, 170] on button "Save category" at bounding box center [331, 167] width 53 height 14
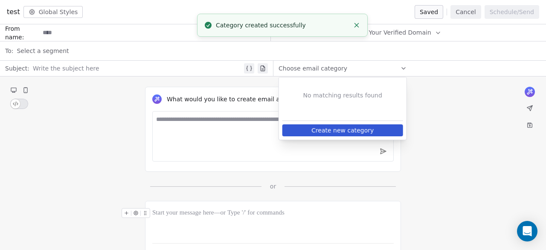
click at [444, 106] on div "What would you like to create email about? or" at bounding box center [273, 133] width 546 height 114
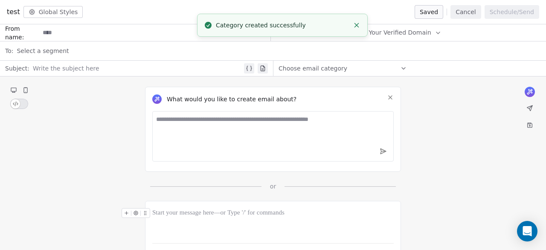
click at [400, 71] on icon at bounding box center [403, 68] width 7 height 7
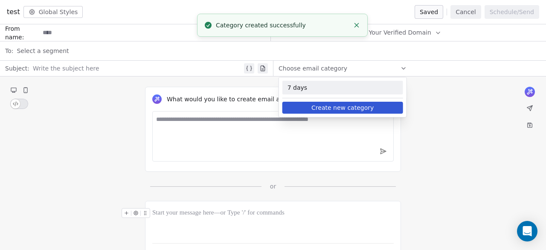
click at [360, 85] on span "7 days" at bounding box center [343, 87] width 110 height 9
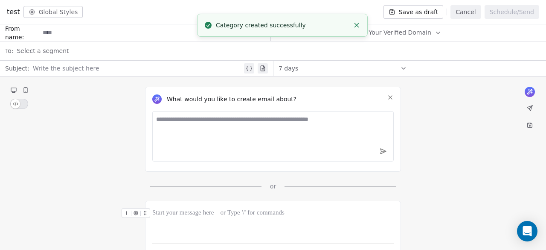
click at [70, 23] on div "test Global Styles Save as draft Cancel Schedule/Send" at bounding box center [273, 12] width 546 height 24
click at [70, 27] on input at bounding box center [155, 33] width 230 height 16
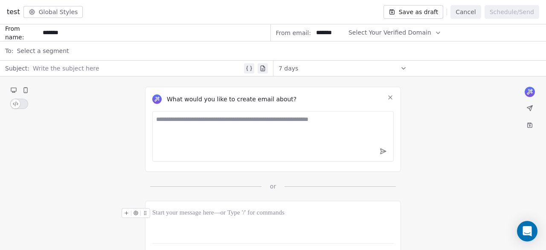
type input "*******"
click at [75, 86] on div "What would you like to create email about? or" at bounding box center [273, 133] width 546 height 114
click at [97, 55] on div "Select a segment" at bounding box center [279, 50] width 524 height 19
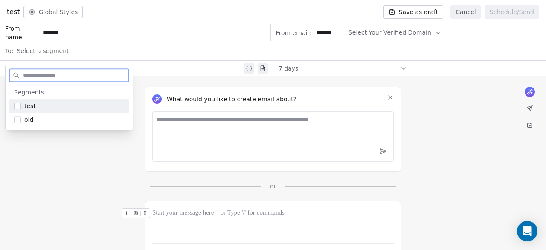
click at [50, 111] on div "test" at bounding box center [69, 106] width 120 height 14
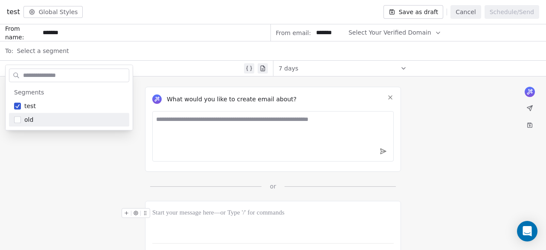
click at [78, 211] on div "What would you like to create email about? or [PERSON_NAME] Nutrition, [GEOGRAP…" at bounding box center [273, 191] width 546 height 230
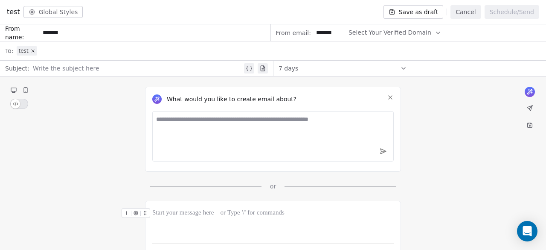
click at [126, 72] on div at bounding box center [137, 68] width 209 height 10
paste div
click at [192, 220] on div at bounding box center [272, 222] width 241 height 28
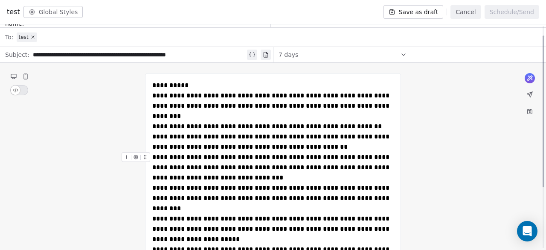
scroll to position [17, 0]
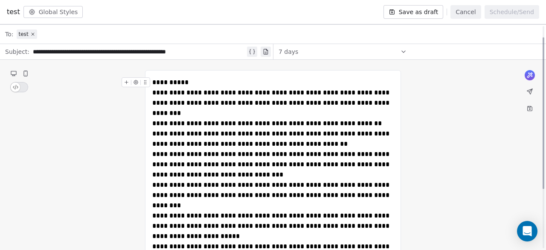
click at [200, 84] on div "**********" at bounding box center [272, 82] width 241 height 10
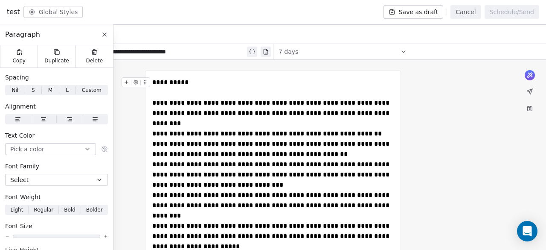
click at [185, 87] on div "**********" at bounding box center [272, 87] width 241 height 20
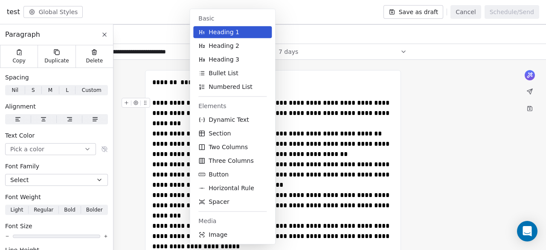
click at [322, 98] on div "**********" at bounding box center [272, 113] width 241 height 31
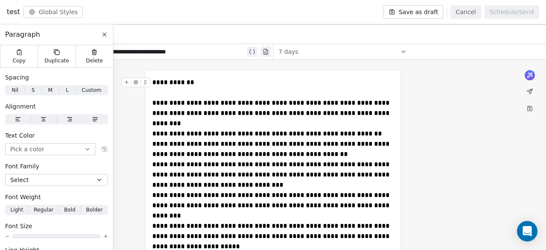
click at [187, 80] on span "**********" at bounding box center [173, 82] width 42 height 6
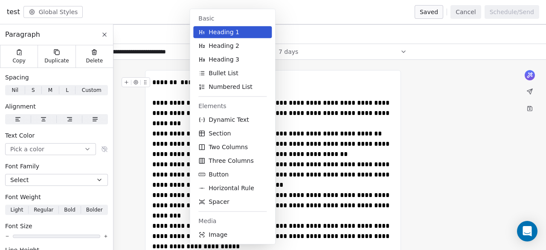
click at [317, 92] on div "******* * **" at bounding box center [272, 87] width 241 height 20
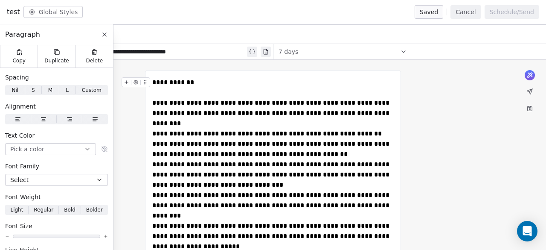
click at [187, 82] on span "**********" at bounding box center [173, 82] width 42 height 6
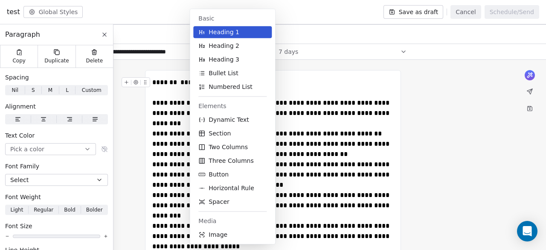
click at [303, 76] on div "**********" at bounding box center [273, 220] width 256 height 300
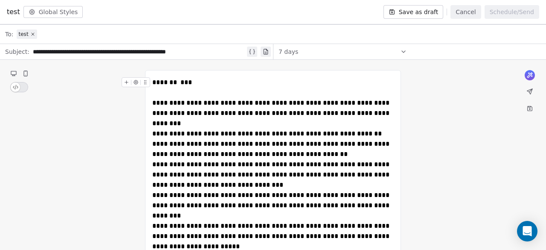
click at [188, 84] on span "******* * **" at bounding box center [172, 82] width 40 height 6
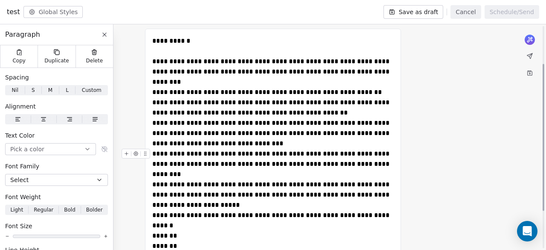
scroll to position [59, 0]
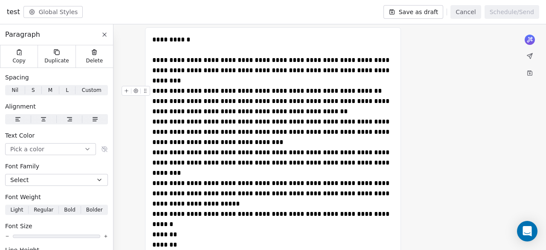
click at [370, 86] on div "**********" at bounding box center [272, 91] width 241 height 10
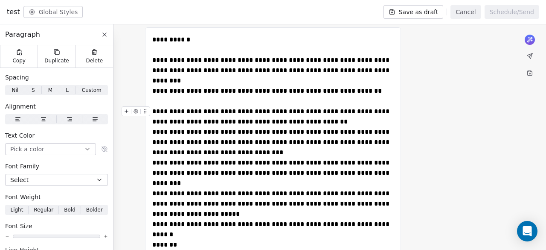
click at [323, 110] on div "**********" at bounding box center [272, 116] width 241 height 20
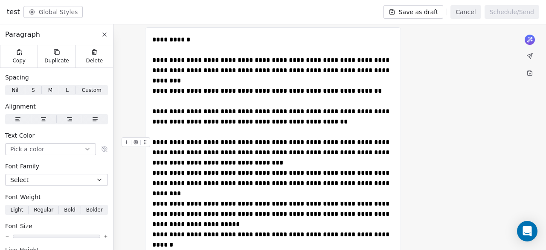
click at [242, 155] on div "**********" at bounding box center [272, 152] width 241 height 31
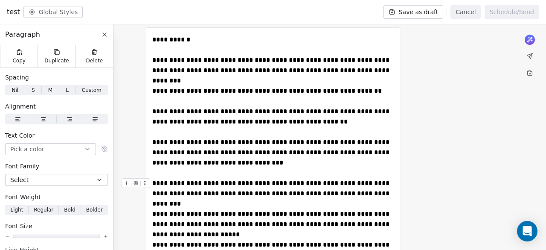
click at [362, 180] on div "**********" at bounding box center [272, 193] width 241 height 31
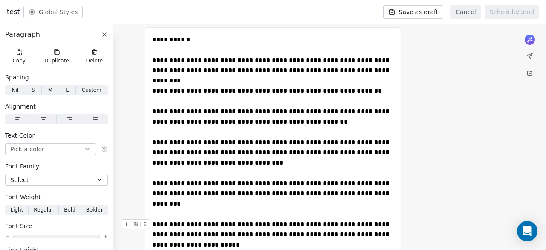
click at [221, 222] on div "**********" at bounding box center [272, 234] width 241 height 31
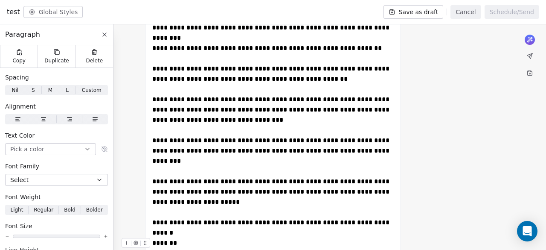
click at [232, 238] on div "*******" at bounding box center [272, 243] width 241 height 10
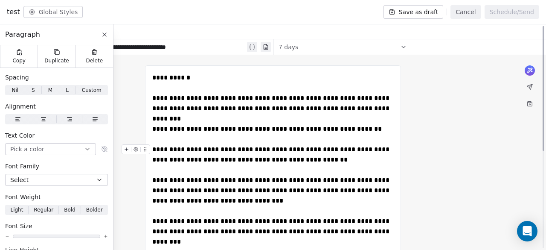
scroll to position [0, 0]
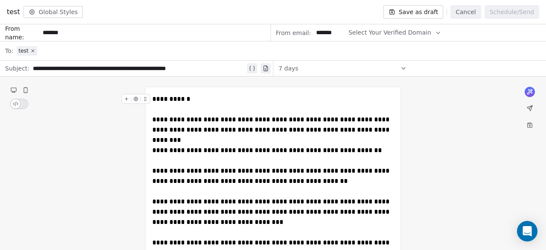
click at [389, 36] on span "Select Your Verified Domain" at bounding box center [390, 32] width 83 height 9
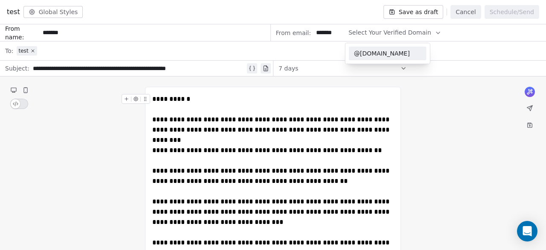
click at [393, 54] on span "@[DOMAIN_NAME]" at bounding box center [387, 53] width 67 height 9
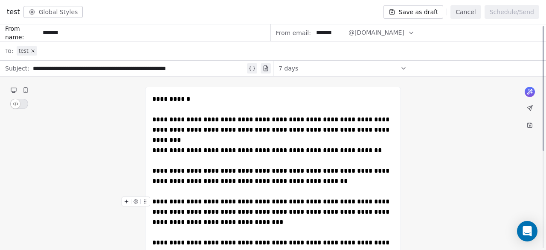
click at [417, 12] on button "Save as draft" at bounding box center [413, 12] width 60 height 14
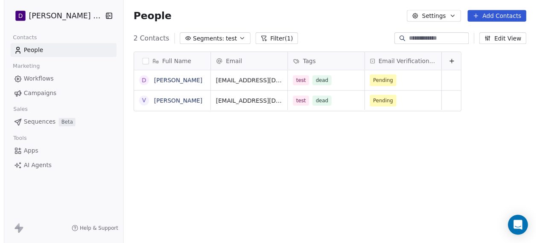
scroll to position [213, 424]
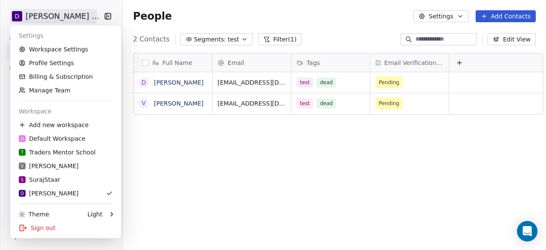
click at [91, 17] on html "D [PERSON_NAME] Nutrition Contacts People Marketing Workflows Campaigns Sales S…" at bounding box center [273, 125] width 546 height 250
click at [73, 46] on link "Workspace Settings" at bounding box center [66, 49] width 104 height 14
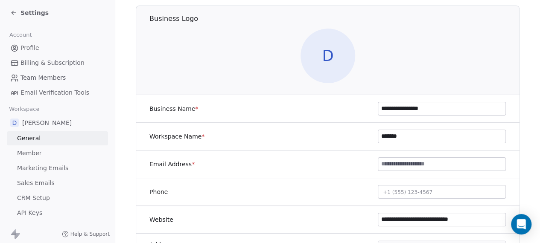
scroll to position [128, 0]
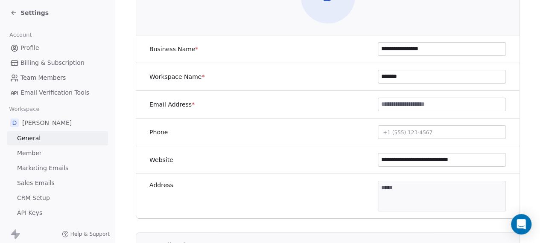
click at [392, 106] on input at bounding box center [441, 104] width 127 height 13
click at [392, 102] on input "****" at bounding box center [441, 104] width 127 height 13
paste input "**********"
type input "**********"
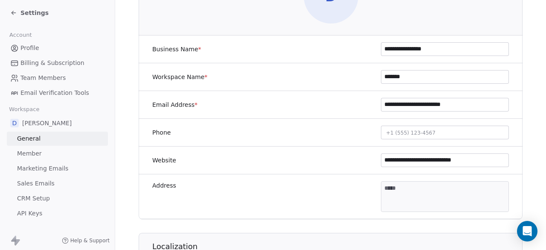
click at [402, 184] on body "**********" at bounding box center [273, 125] width 546 height 250
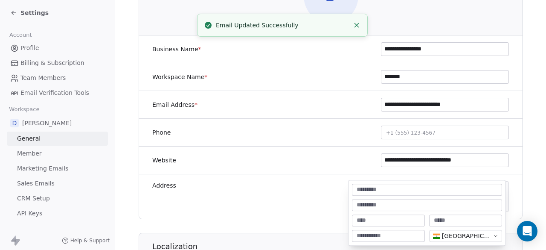
click at [385, 217] on input at bounding box center [389, 220] width 70 height 9
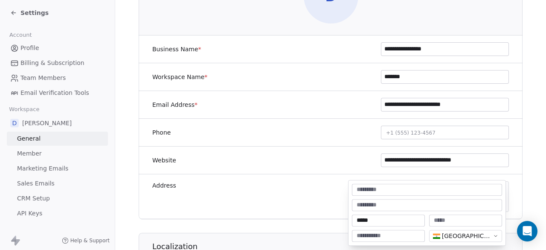
type input "*****"
type textarea "**********"
click at [509, 192] on html "**********" at bounding box center [273, 125] width 546 height 250
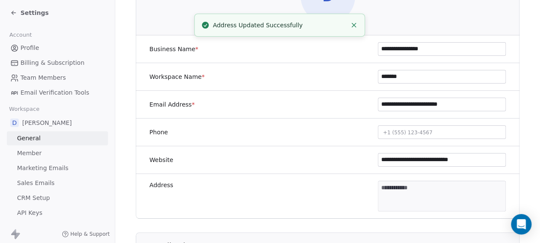
click at [334, 193] on div "**********" at bounding box center [327, 196] width 383 height 45
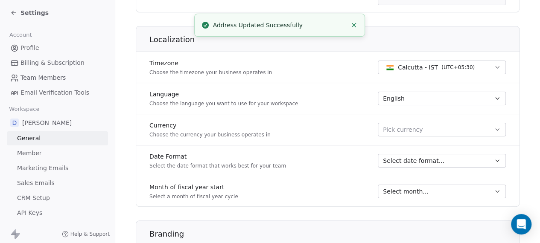
scroll to position [384, 0]
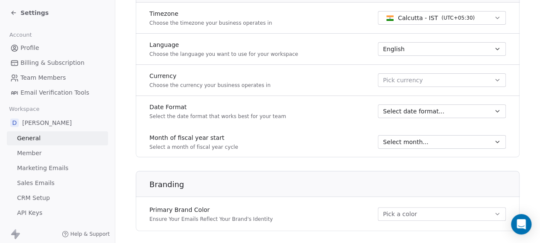
click at [413, 109] on span "Select date format..." at bounding box center [413, 111] width 61 height 9
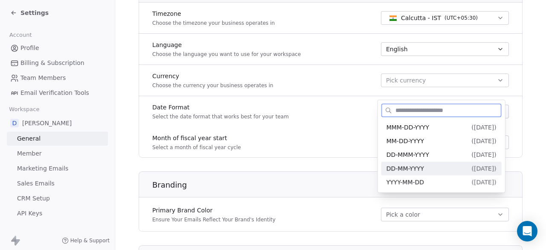
click at [425, 165] on div "DD-MM-YYYY ( [DATE] )" at bounding box center [441, 168] width 110 height 9
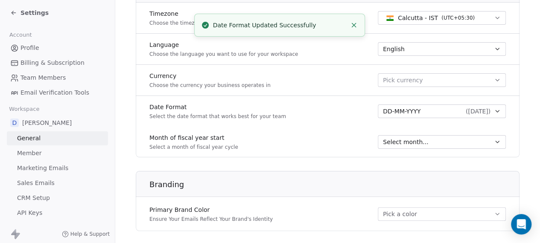
click at [467, 143] on div "Select month..." at bounding box center [436, 142] width 107 height 9
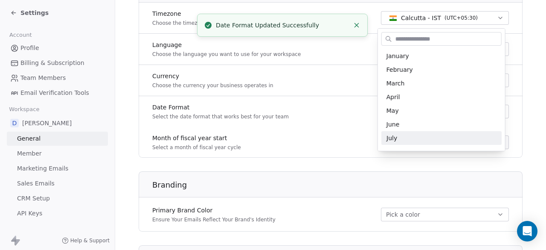
click at [528, 134] on html "**********" at bounding box center [273, 125] width 546 height 250
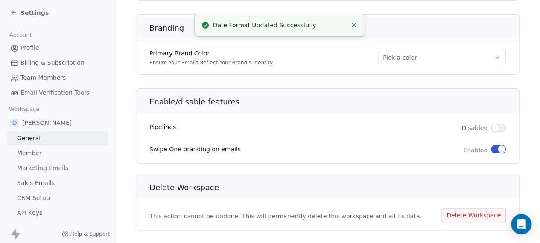
scroll to position [547, 0]
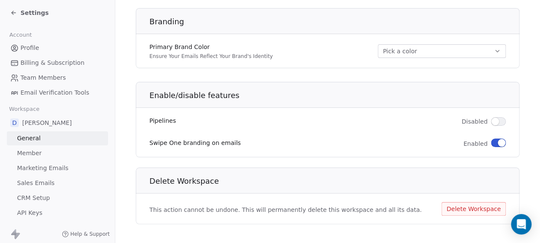
click at [497, 142] on span "button" at bounding box center [501, 143] width 8 height 8
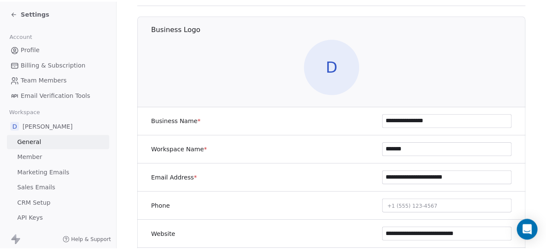
scroll to position [85, 0]
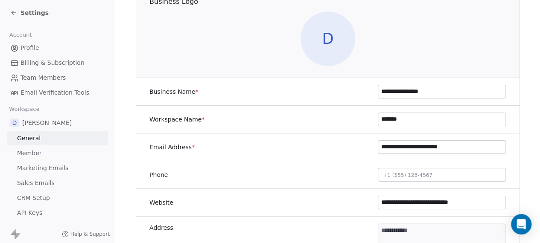
click at [11, 9] on div "Settings" at bounding box center [29, 13] width 38 height 9
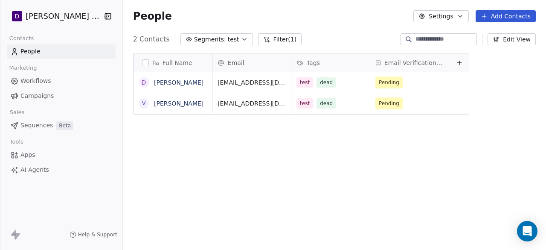
scroll to position [213, 424]
click at [42, 97] on span "Campaigns" at bounding box center [36, 95] width 33 height 9
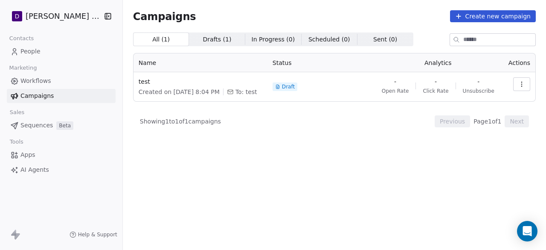
click at [523, 79] on button "button" at bounding box center [521, 84] width 17 height 14
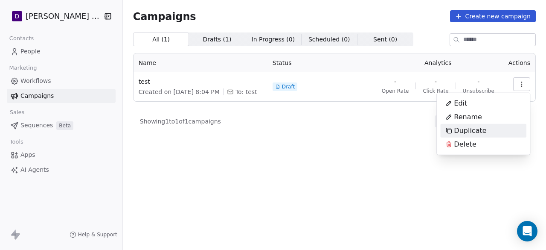
click at [379, 149] on html "D [PERSON_NAME] Nutrition Contacts People Marketing Workflows Campaigns Sales S…" at bounding box center [273, 125] width 546 height 250
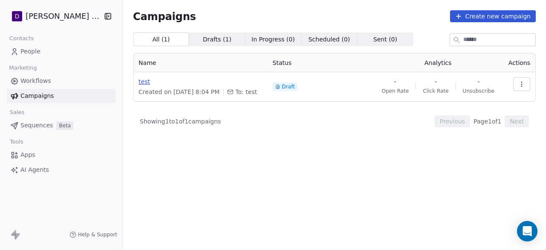
click at [139, 81] on span "test" at bounding box center [201, 81] width 124 height 9
click at [141, 81] on span "test" at bounding box center [201, 81] width 124 height 9
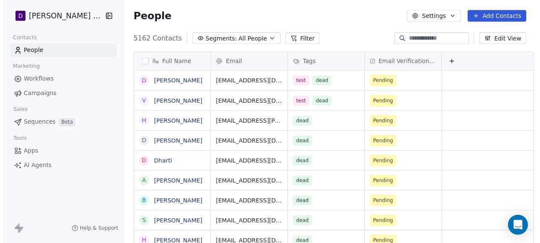
scroll to position [213, 424]
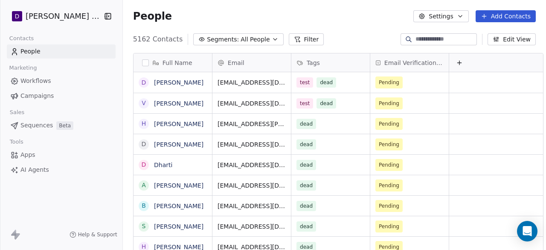
click at [39, 15] on html "D Deepali Nutrition Contacts People Marketing Workflows Campaigns Sales Sequenc…" at bounding box center [273, 125] width 546 height 250
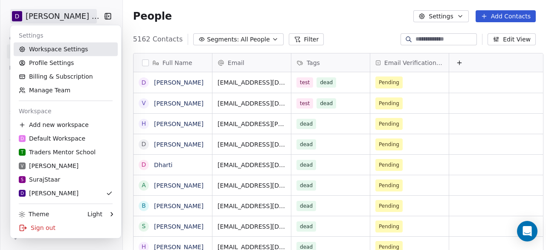
click at [55, 44] on link "Workspace Settings" at bounding box center [66, 49] width 104 height 14
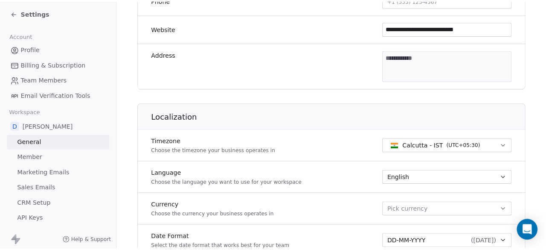
scroll to position [213, 0]
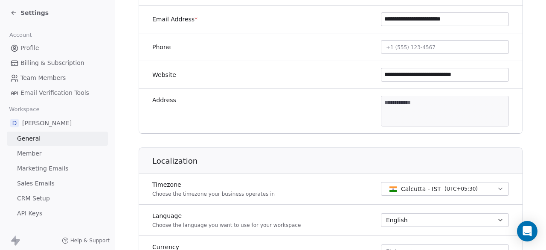
click at [415, 104] on body "**********" at bounding box center [273, 125] width 546 height 250
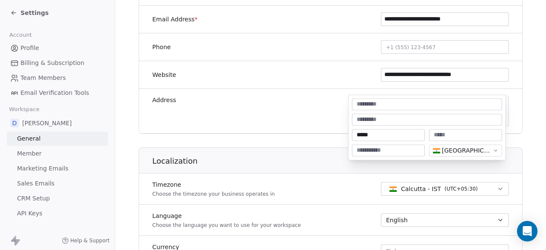
click at [439, 133] on input at bounding box center [466, 135] width 70 height 9
type input "*****"
click at [395, 131] on input "*****" at bounding box center [389, 135] width 70 height 9
paste input "**********"
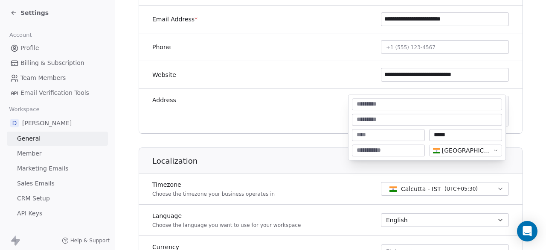
type input "**********"
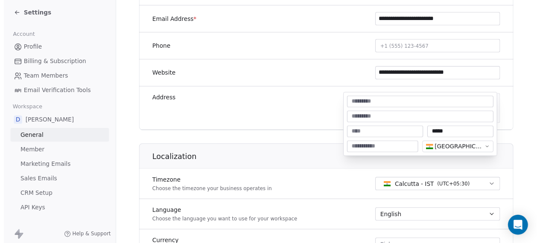
scroll to position [0, 0]
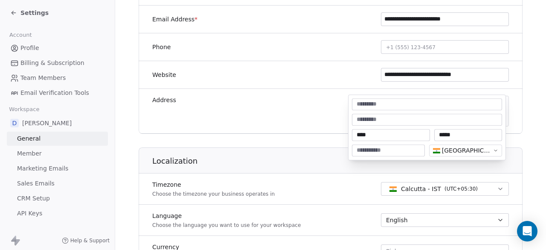
type input "*****"
click at [400, 105] on input at bounding box center [427, 104] width 147 height 9
type input "********"
click at [398, 119] on input at bounding box center [427, 119] width 147 height 9
click at [361, 117] on input "**********" at bounding box center [427, 119] width 147 height 9
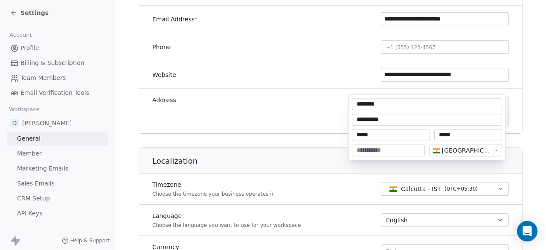
type input "**********"
click at [379, 149] on input at bounding box center [389, 150] width 70 height 9
type input "******"
type textarea "**********"
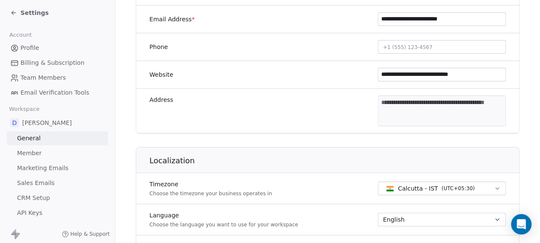
click at [517, 101] on html "**********" at bounding box center [270, 121] width 540 height 243
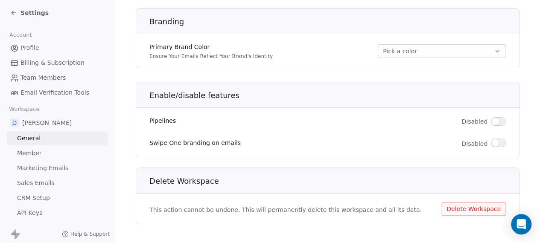
click at [12, 10] on icon at bounding box center [13, 12] width 7 height 7
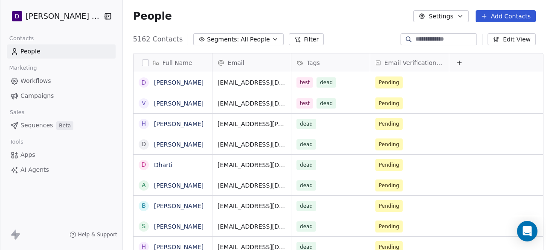
scroll to position [213, 424]
click at [41, 95] on span "Campaigns" at bounding box center [36, 95] width 33 height 9
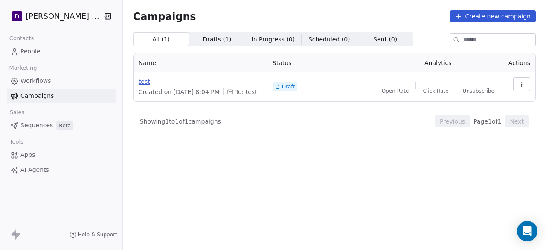
click at [140, 81] on span "test" at bounding box center [201, 81] width 124 height 9
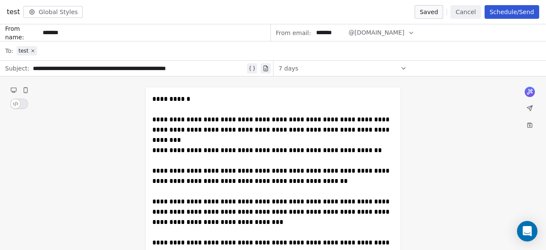
click at [526, 15] on button "Schedule/Send" at bounding box center [512, 12] width 55 height 14
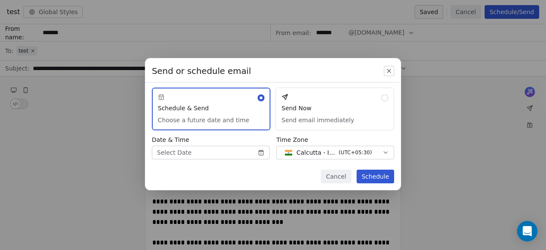
click at [348, 113] on button "Send Now Send email immediately" at bounding box center [335, 108] width 119 height 43
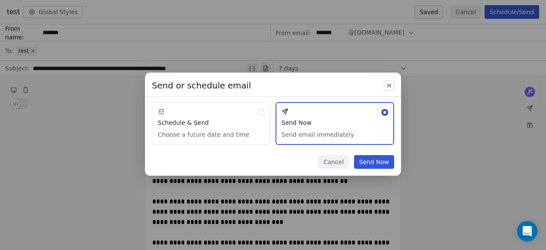
click at [388, 168] on button "Send Now" at bounding box center [374, 162] width 40 height 14
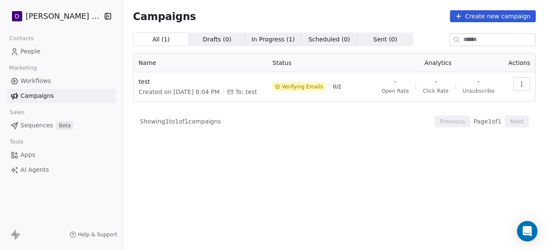
click at [48, 52] on link "People" at bounding box center [61, 51] width 109 height 14
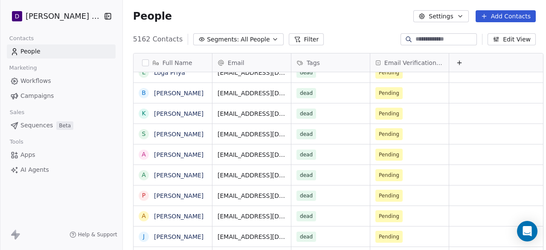
click at [34, 76] on span "Workflows" at bounding box center [35, 80] width 31 height 9
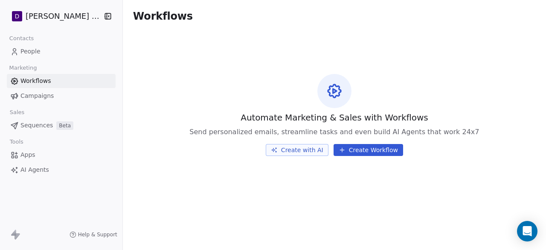
click at [44, 93] on span "Campaigns" at bounding box center [36, 95] width 33 height 9
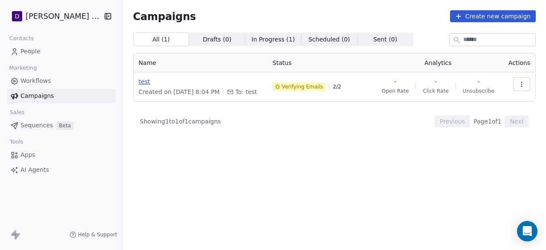
click at [143, 82] on span "test" at bounding box center [201, 81] width 124 height 9
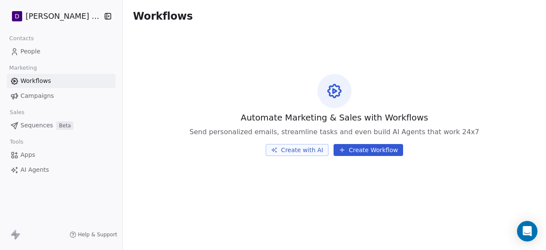
click at [52, 93] on link "Campaigns" at bounding box center [61, 96] width 109 height 14
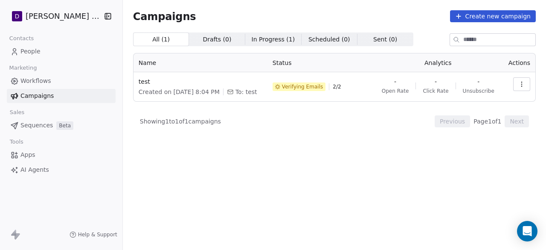
click at [527, 81] on button "button" at bounding box center [521, 84] width 17 height 14
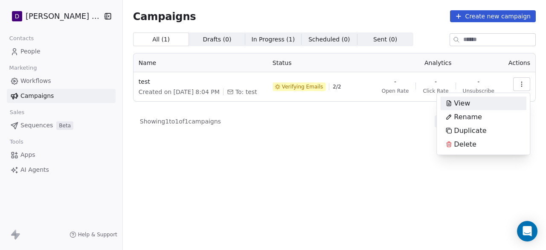
click at [494, 101] on div "View" at bounding box center [483, 103] width 86 height 14
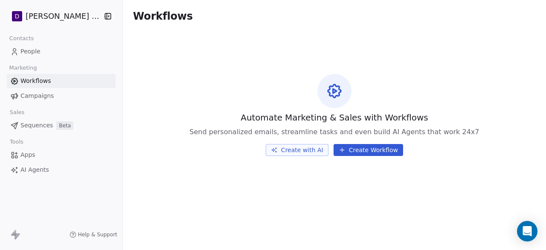
click at [61, 93] on link "Campaigns" at bounding box center [61, 96] width 109 height 14
